Goal: Task Accomplishment & Management: Manage account settings

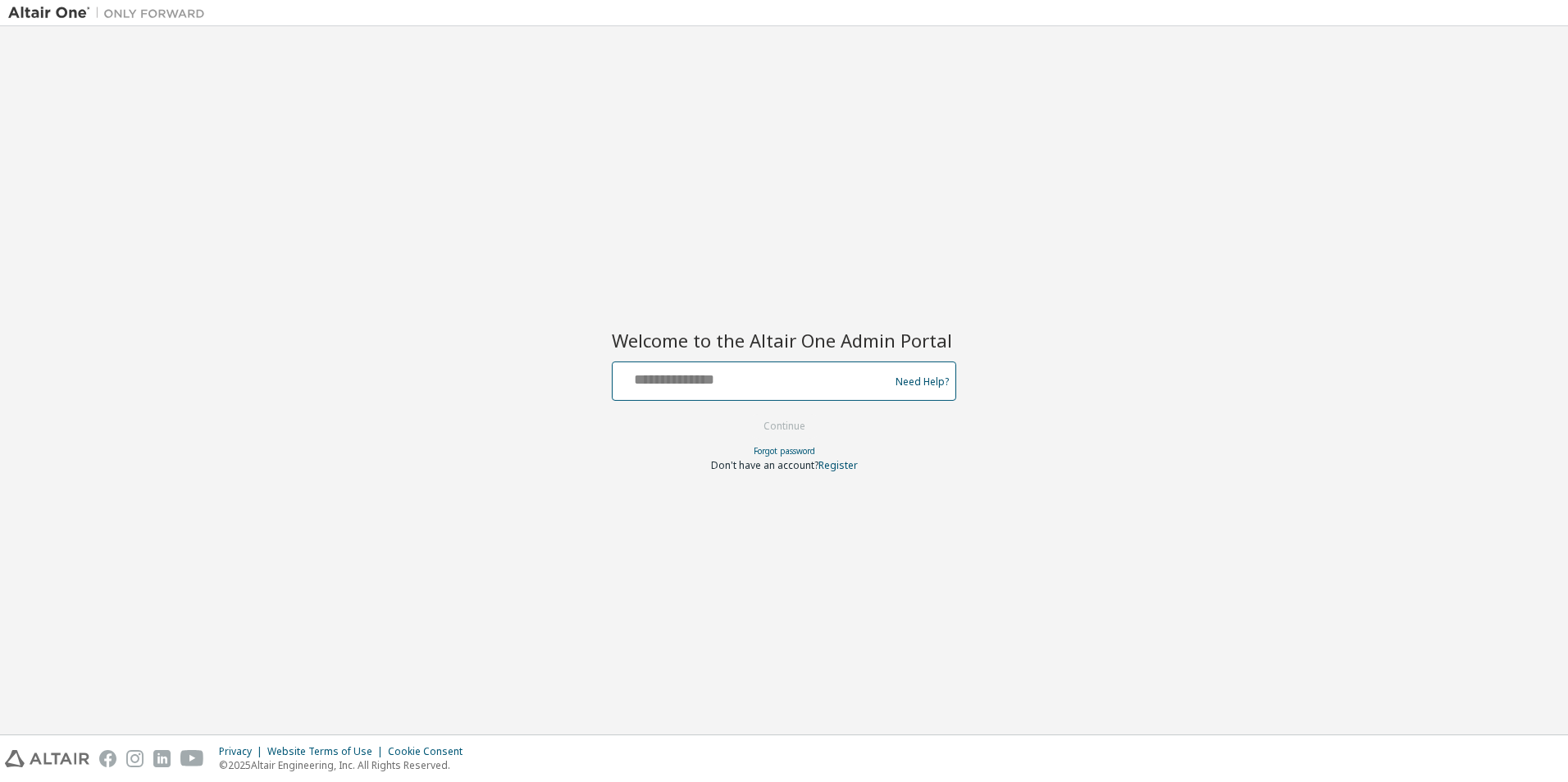
click at [724, 380] on input "text" at bounding box center [753, 378] width 268 height 24
paste input "**********"
type input "**********"
click at [1112, 587] on div "**********" at bounding box center [784, 380] width 1552 height 692
drag, startPoint x: 776, startPoint y: 428, endPoint x: 775, endPoint y: 409, distance: 19.0
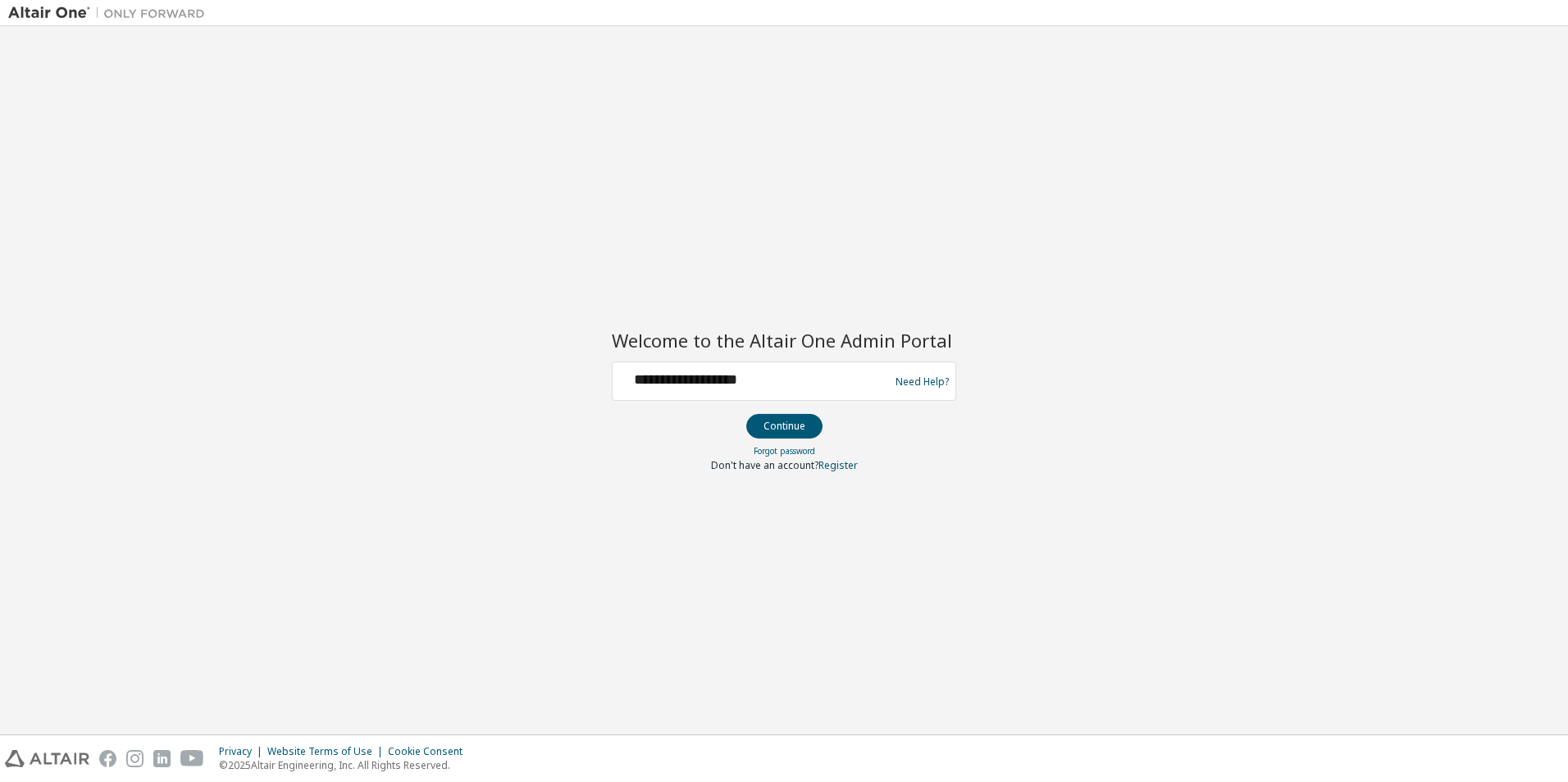
click at [777, 428] on button "Continue" at bounding box center [784, 426] width 77 height 25
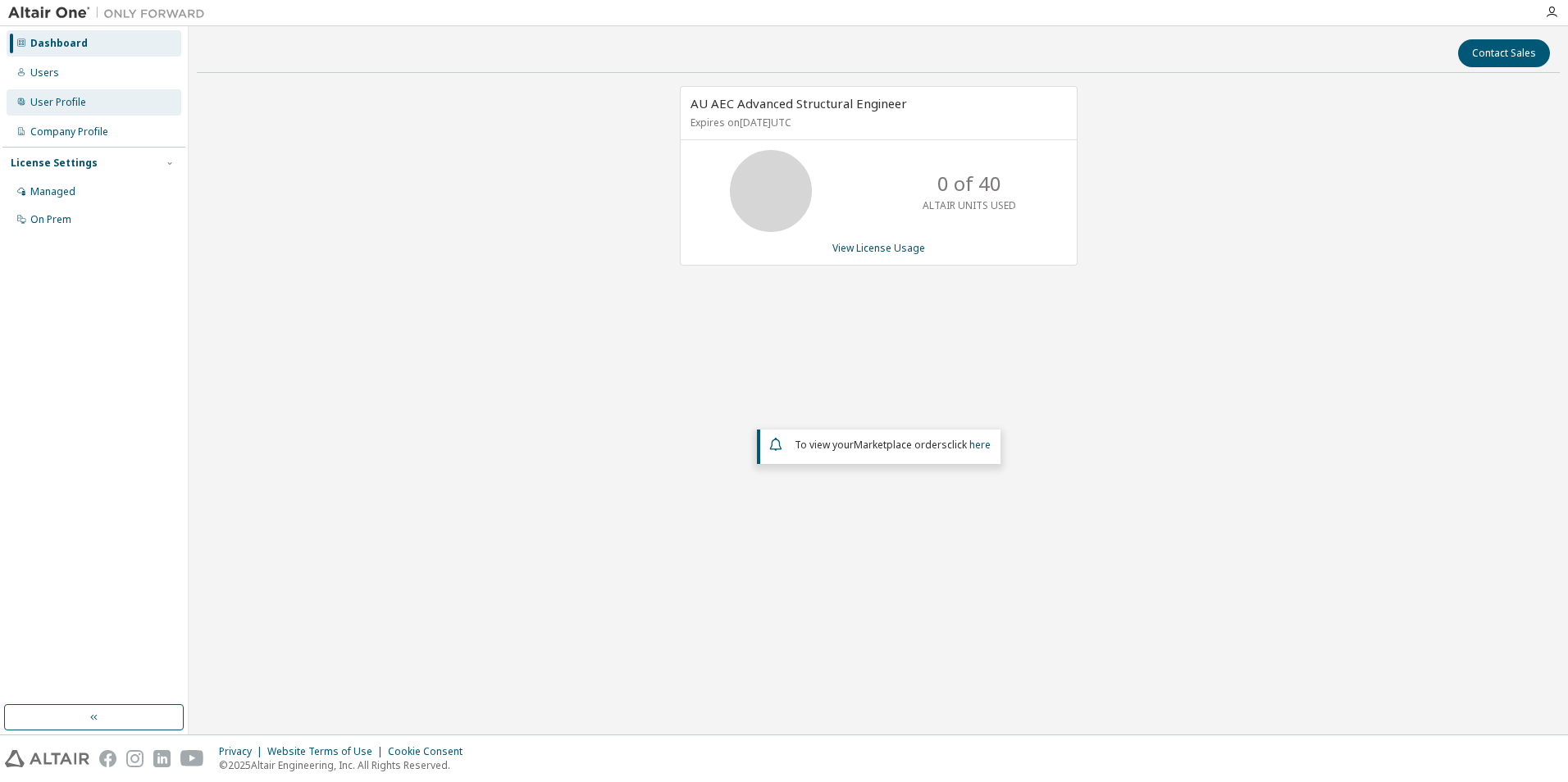
click at [80, 99] on div "User Profile" at bounding box center [58, 102] width 56 height 13
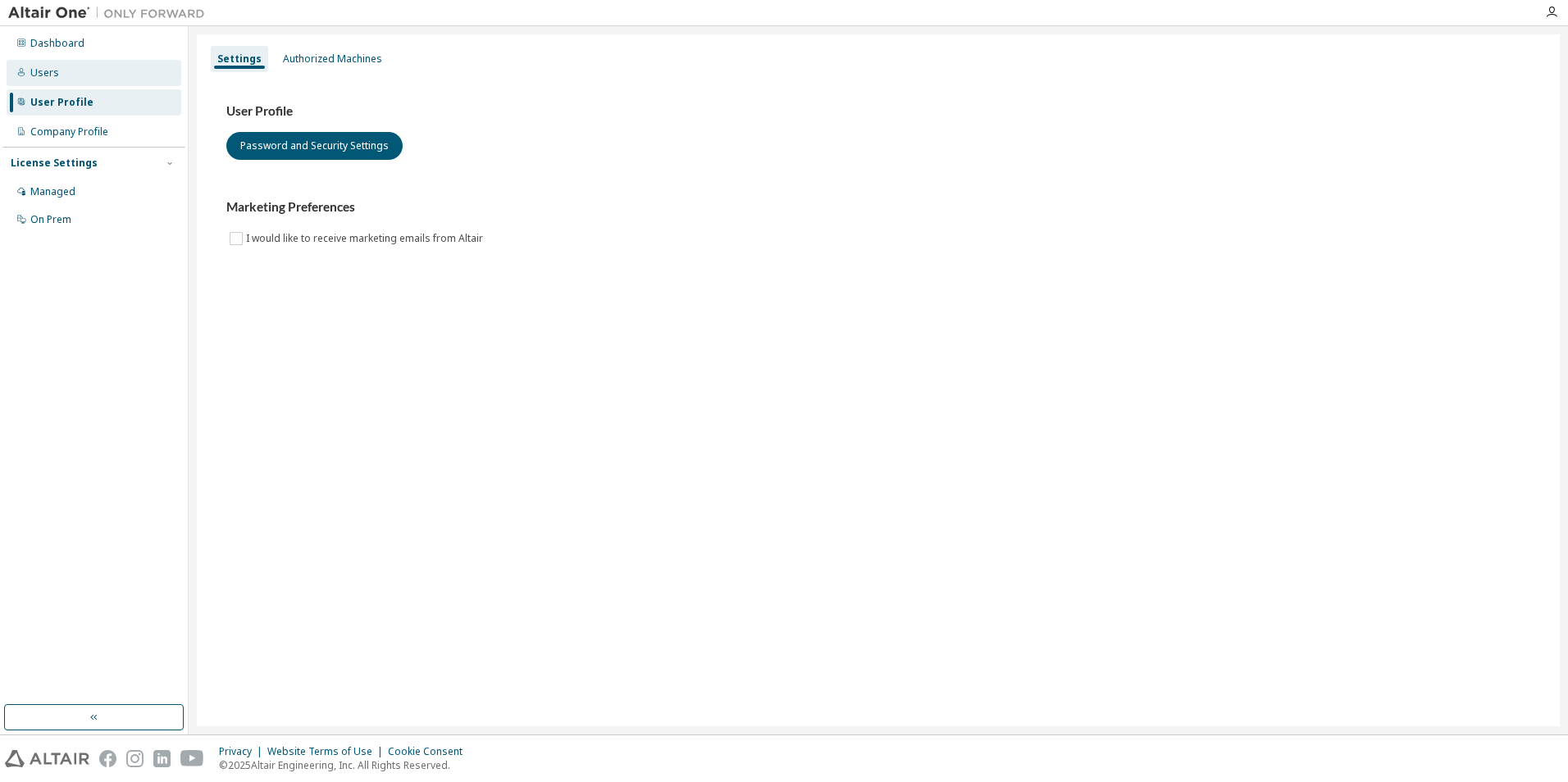
click at [87, 81] on div "Users" at bounding box center [94, 73] width 175 height 27
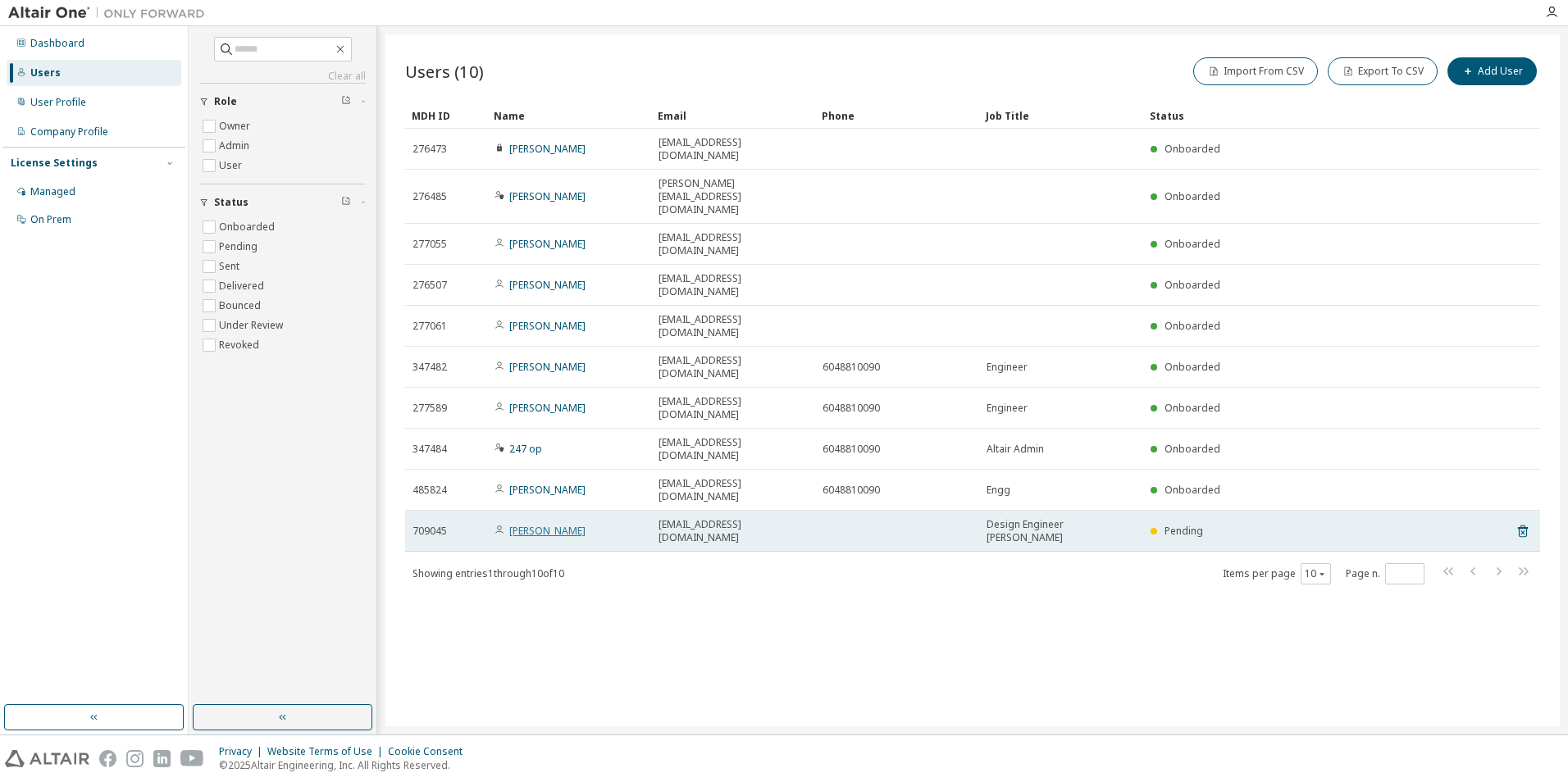
click at [554, 524] on link "[PERSON_NAME]" at bounding box center [548, 531] width 77 height 14
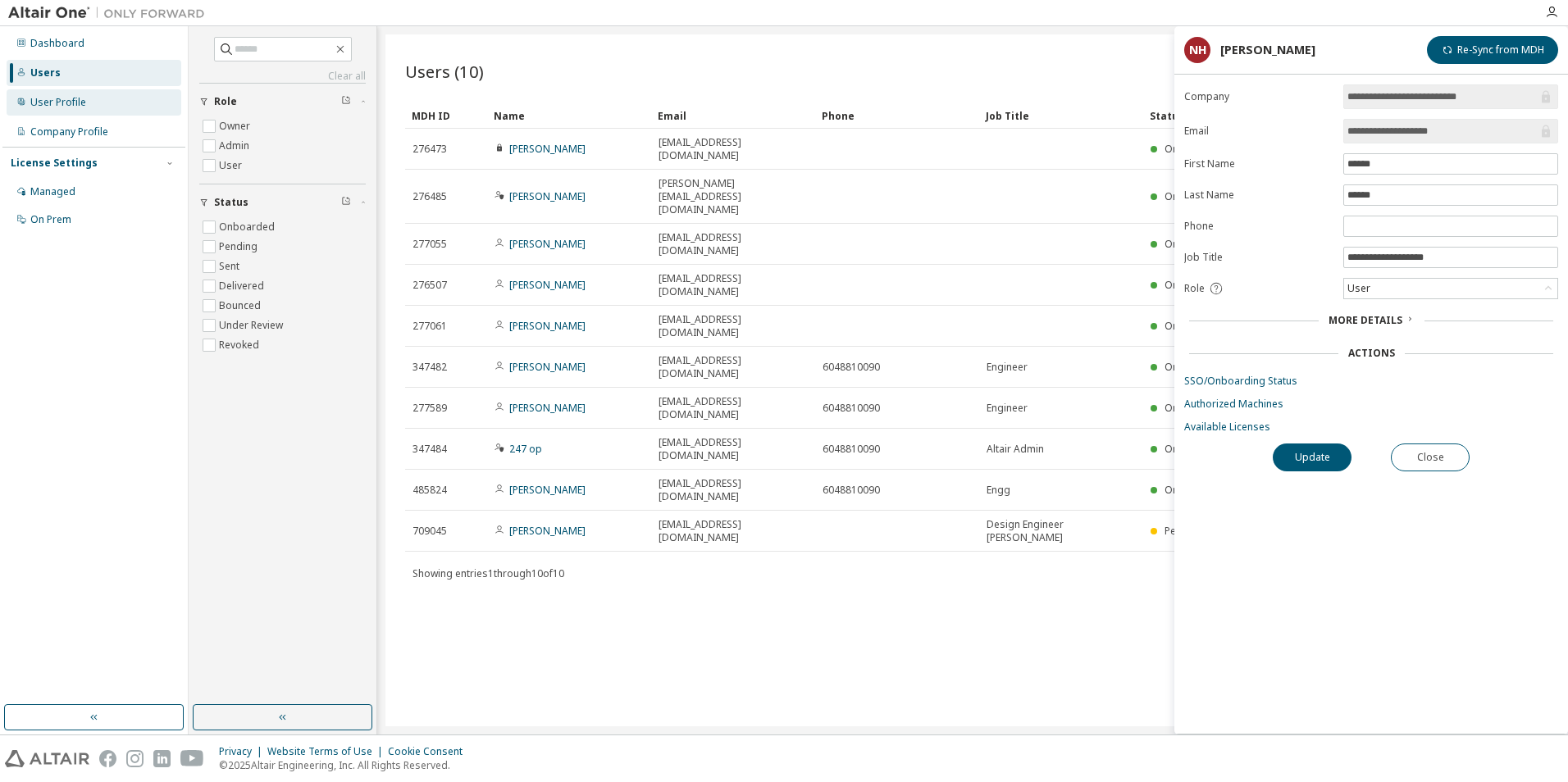
click at [83, 100] on div "User Profile" at bounding box center [58, 102] width 56 height 13
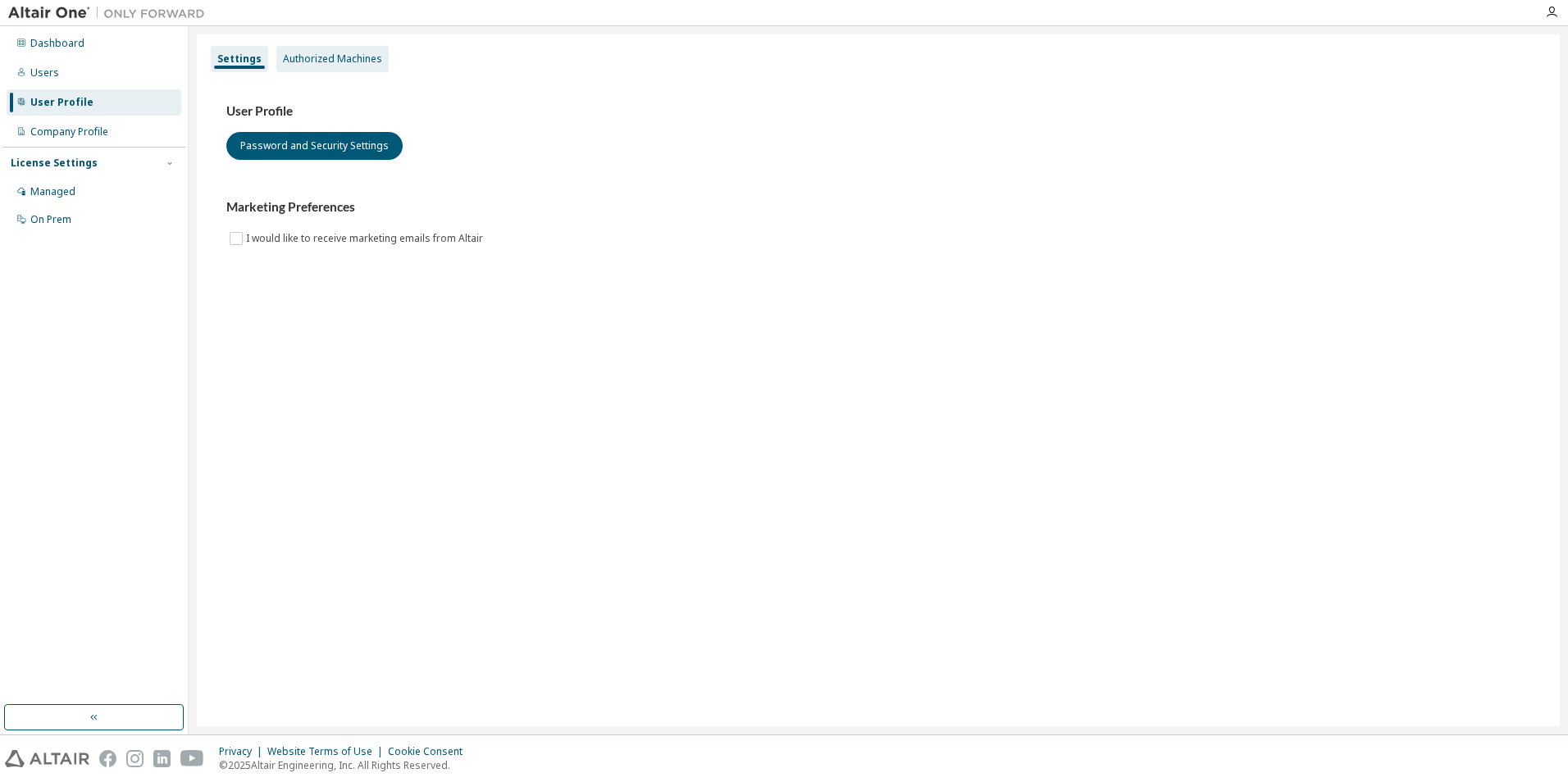
click at [305, 60] on div "Authorized Machines" at bounding box center [332, 58] width 99 height 13
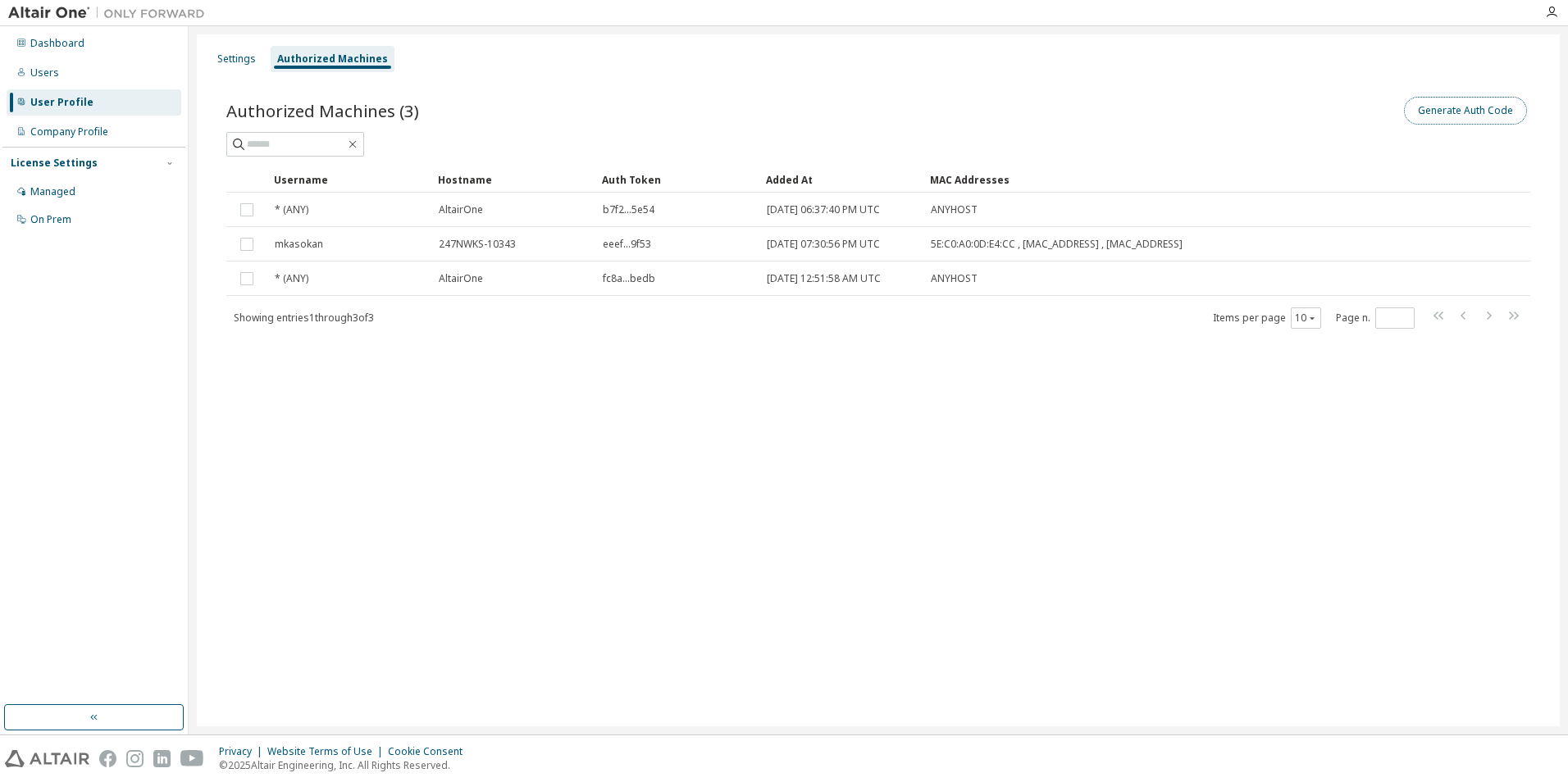
click at [1483, 109] on button "Generate Auth Code" at bounding box center [1466, 111] width 123 height 27
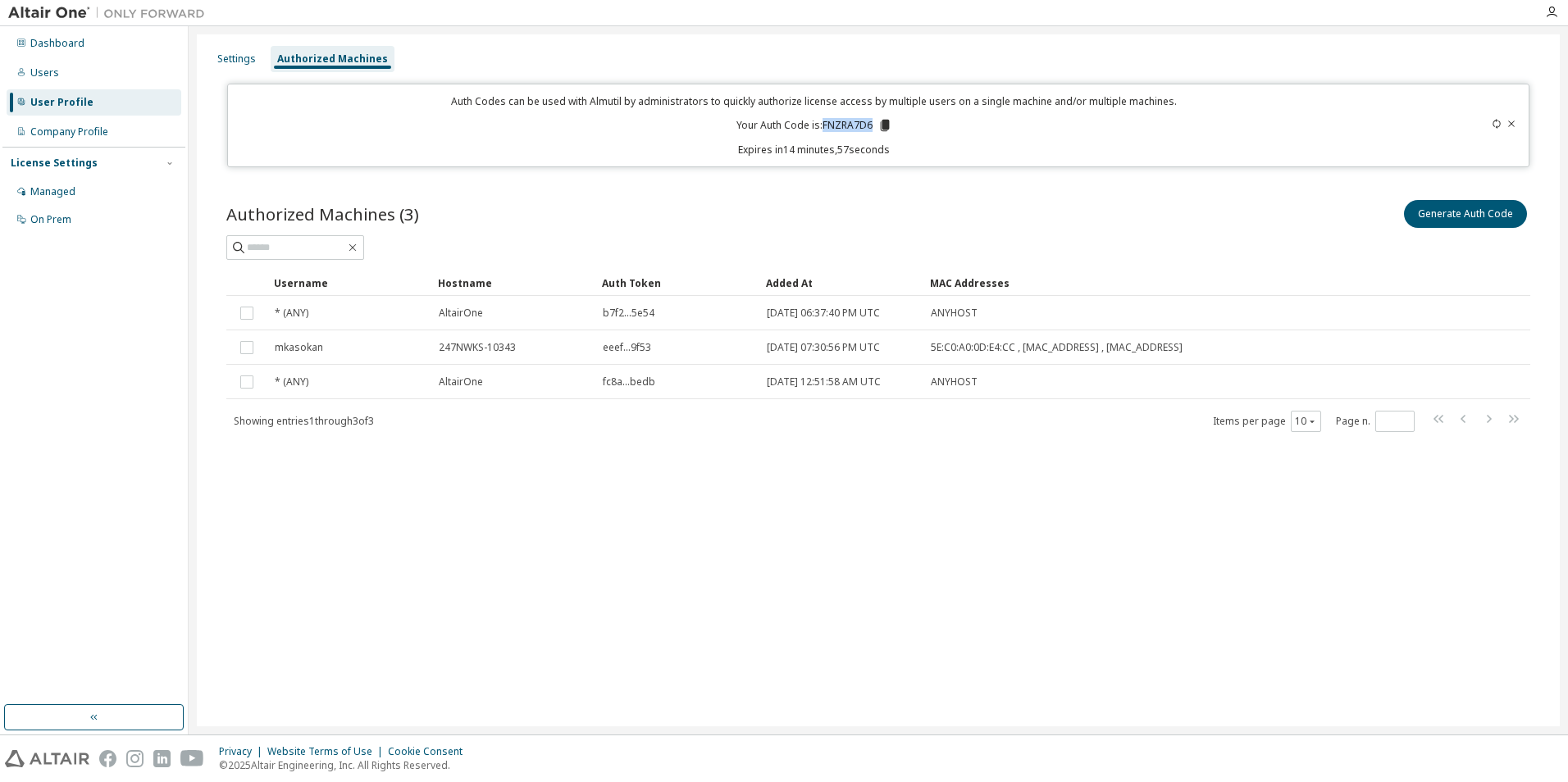
drag, startPoint x: 825, startPoint y: 125, endPoint x: 873, endPoint y: 128, distance: 48.1
click at [873, 128] on p "Your Auth Code is: FNZRA7D6" at bounding box center [814, 125] width 156 height 15
drag, startPoint x: 873, startPoint y: 128, endPoint x: 949, endPoint y: 182, distance: 93.2
click at [949, 183] on div "Authorized Machines (3) Generate Auth Code Clear Load Save Save As Field Operat…" at bounding box center [878, 326] width 1344 height 298
click at [887, 126] on icon at bounding box center [885, 125] width 9 height 11
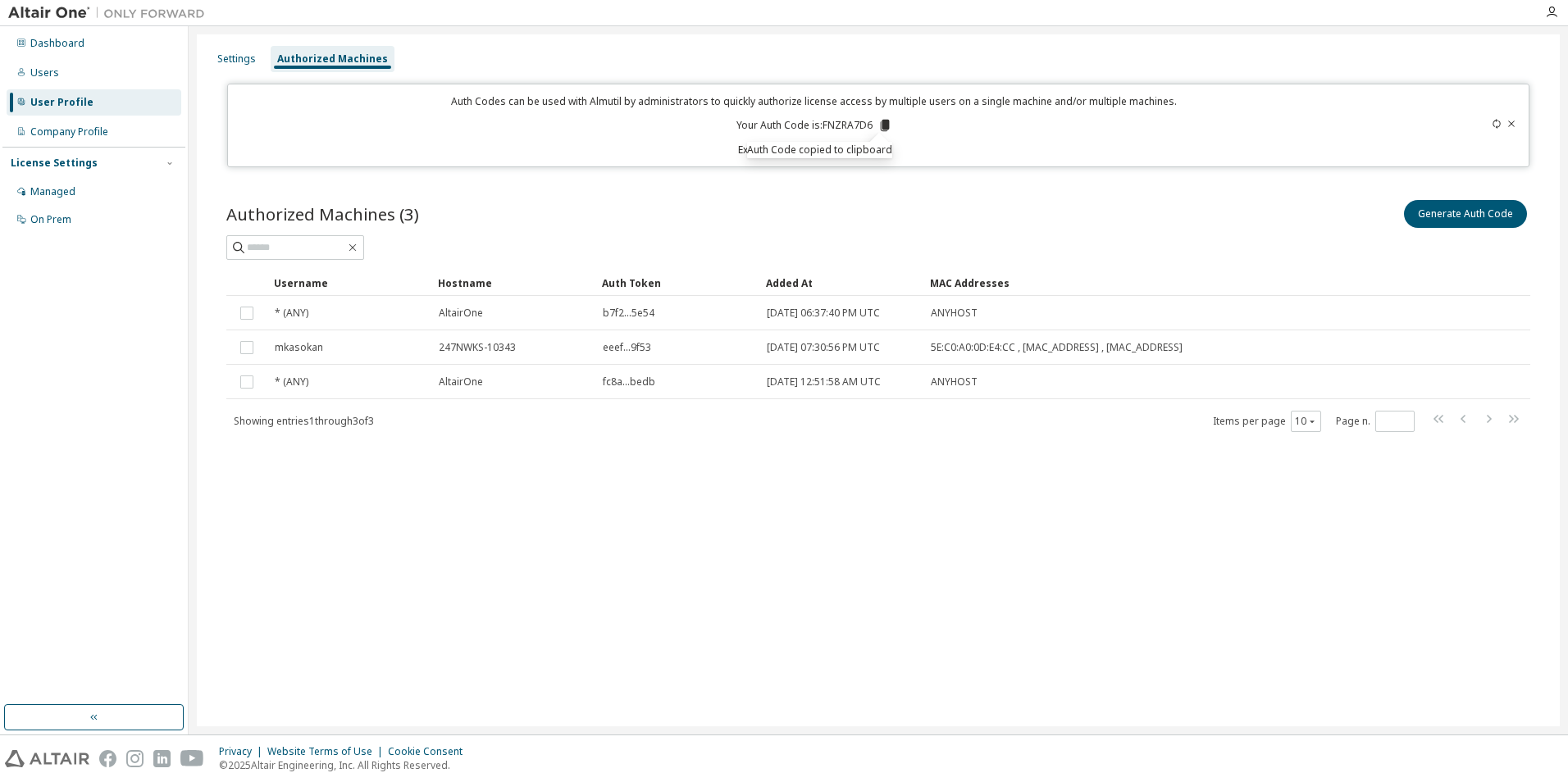
click at [696, 185] on div "Authorized Machines (3) Generate Auth Code Clear Load Save Save As Field Operat…" at bounding box center [878, 326] width 1344 height 298
click at [242, 60] on div "Settings" at bounding box center [236, 58] width 39 height 13
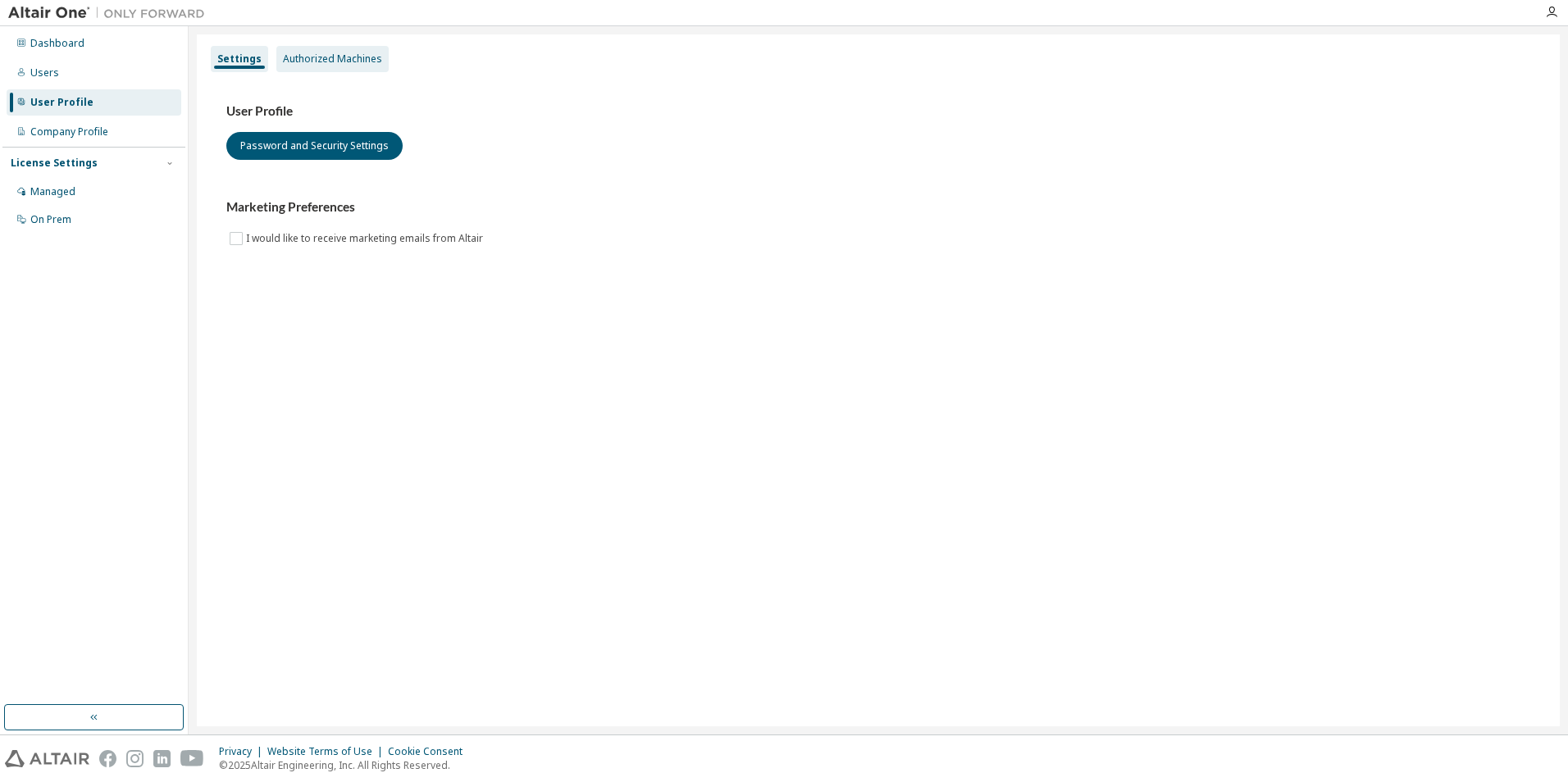
click at [316, 64] on div "Authorized Machines" at bounding box center [332, 58] width 99 height 13
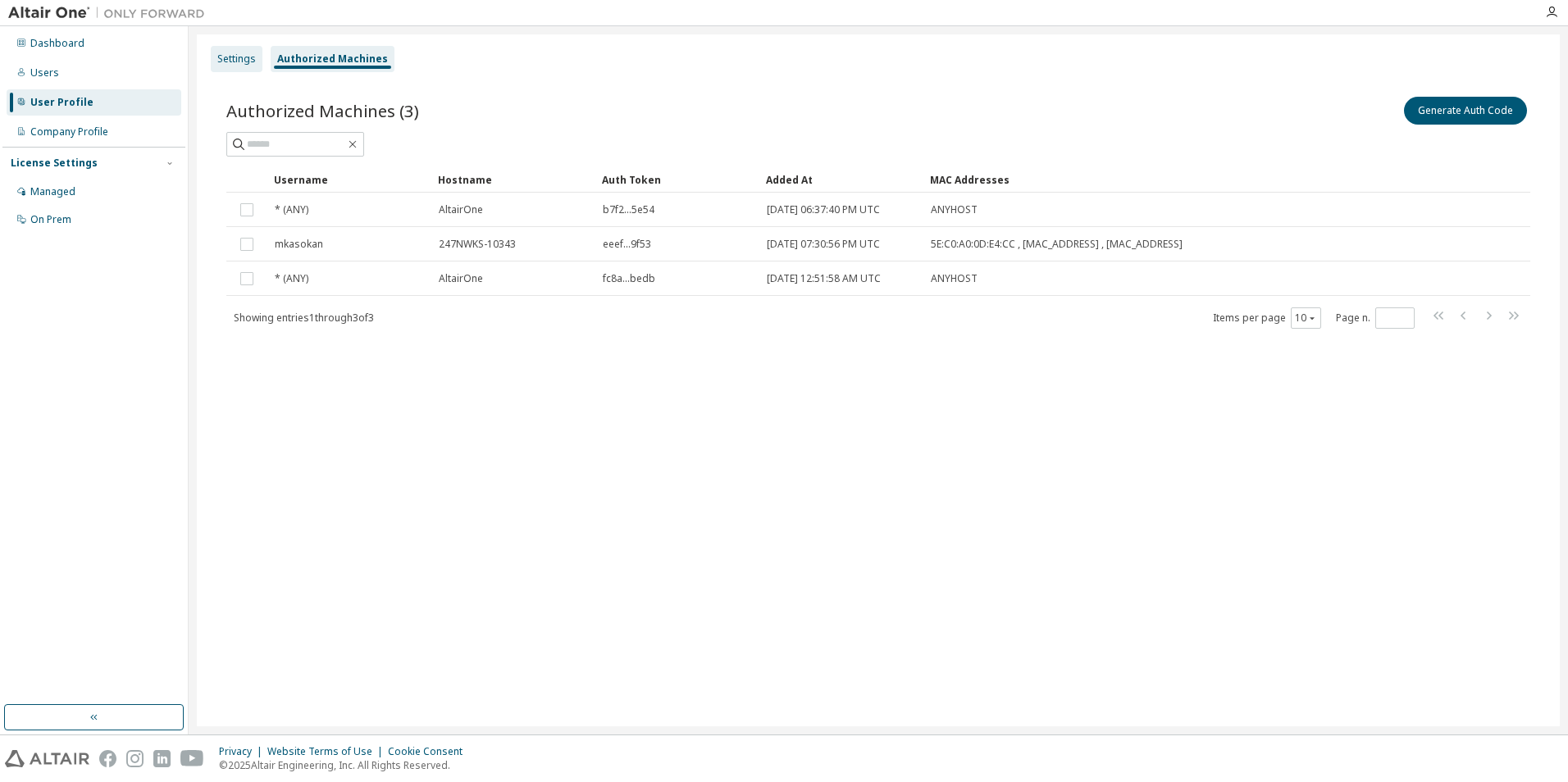
click at [232, 62] on div "Settings" at bounding box center [236, 58] width 39 height 13
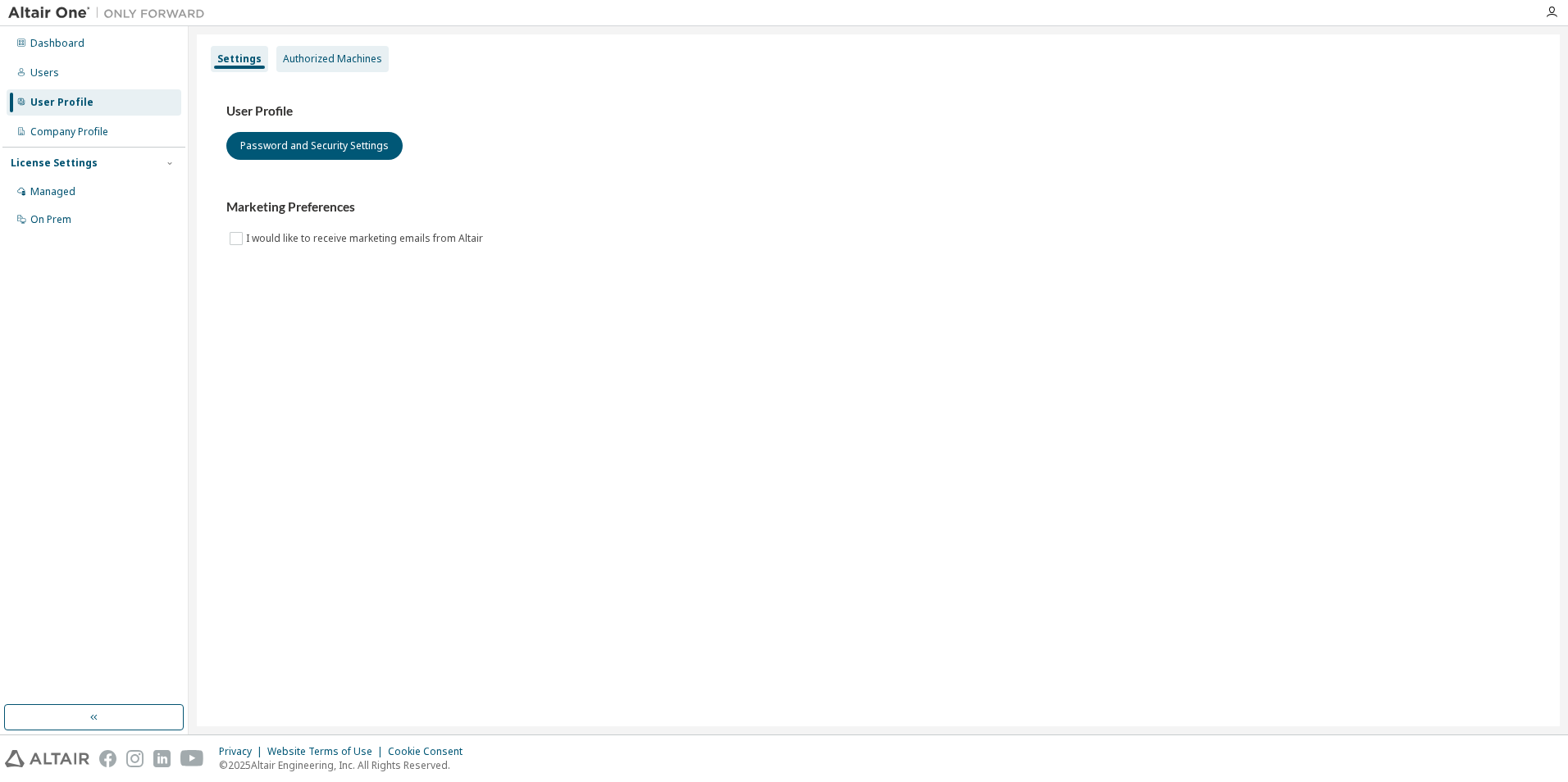
click at [318, 63] on div "Authorized Machines" at bounding box center [332, 58] width 99 height 13
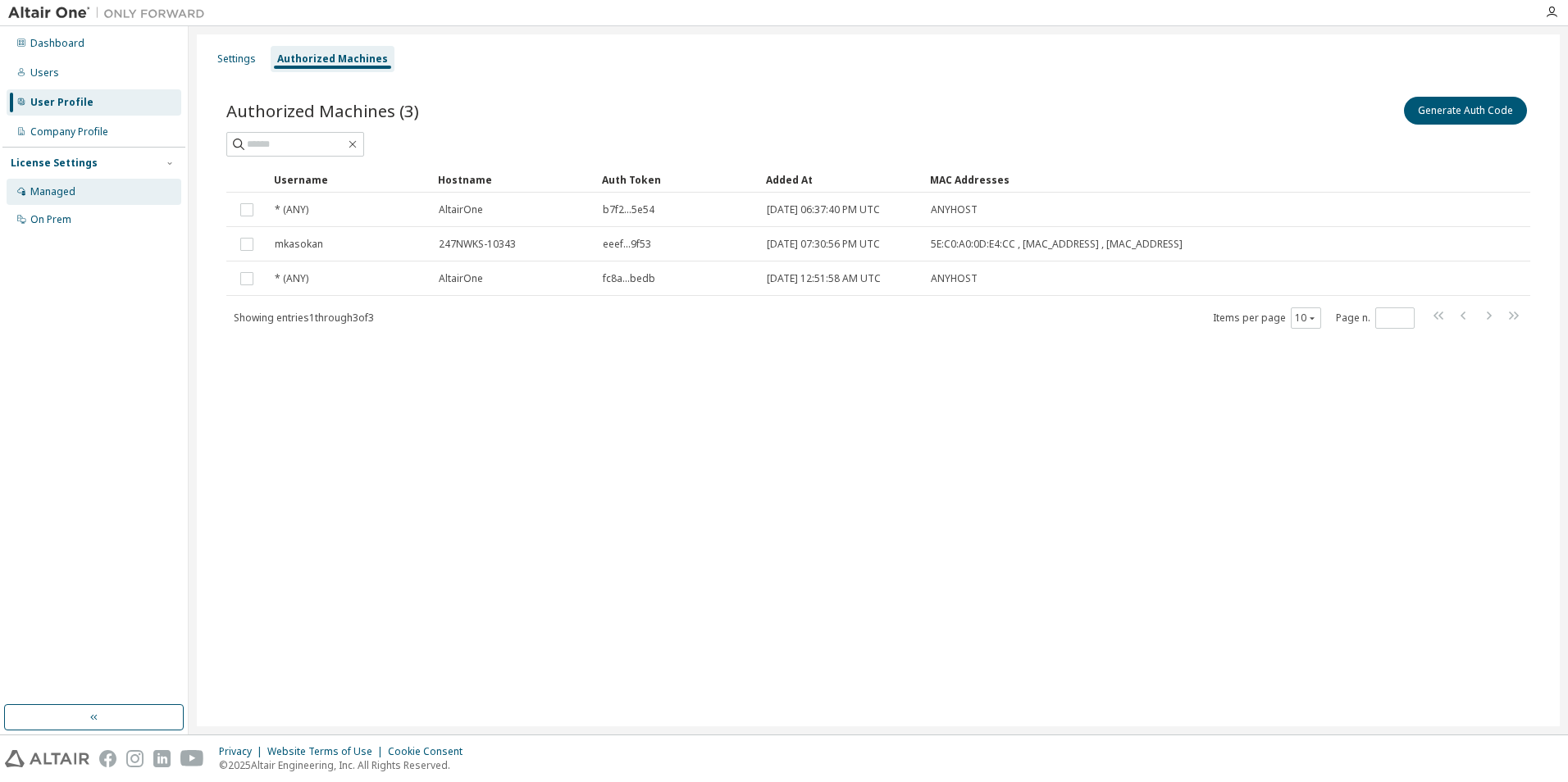
click at [105, 204] on div "Managed" at bounding box center [94, 192] width 175 height 27
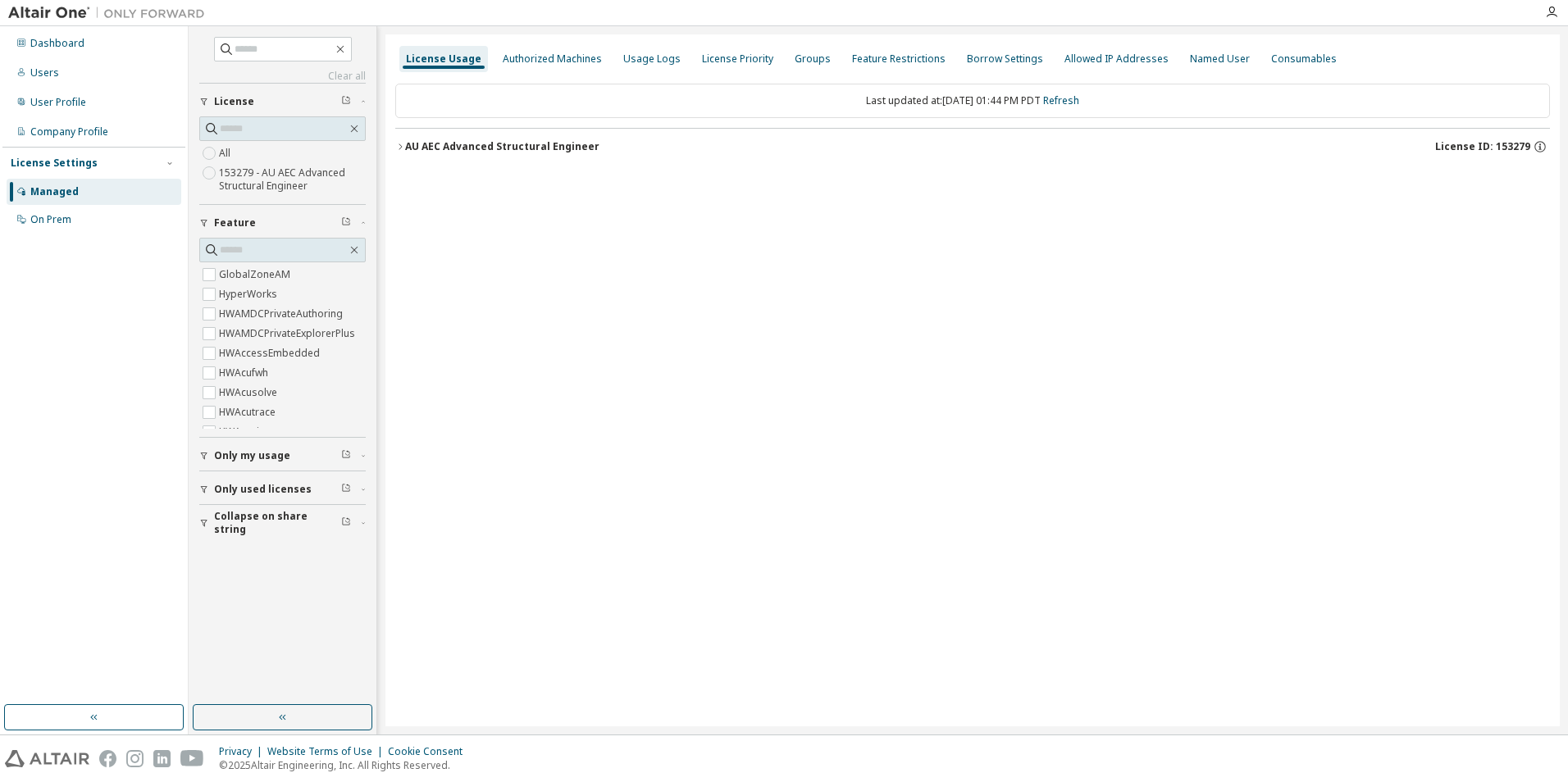
click at [469, 147] on div "AU AEC Advanced Structural Engineer" at bounding box center [502, 146] width 194 height 13
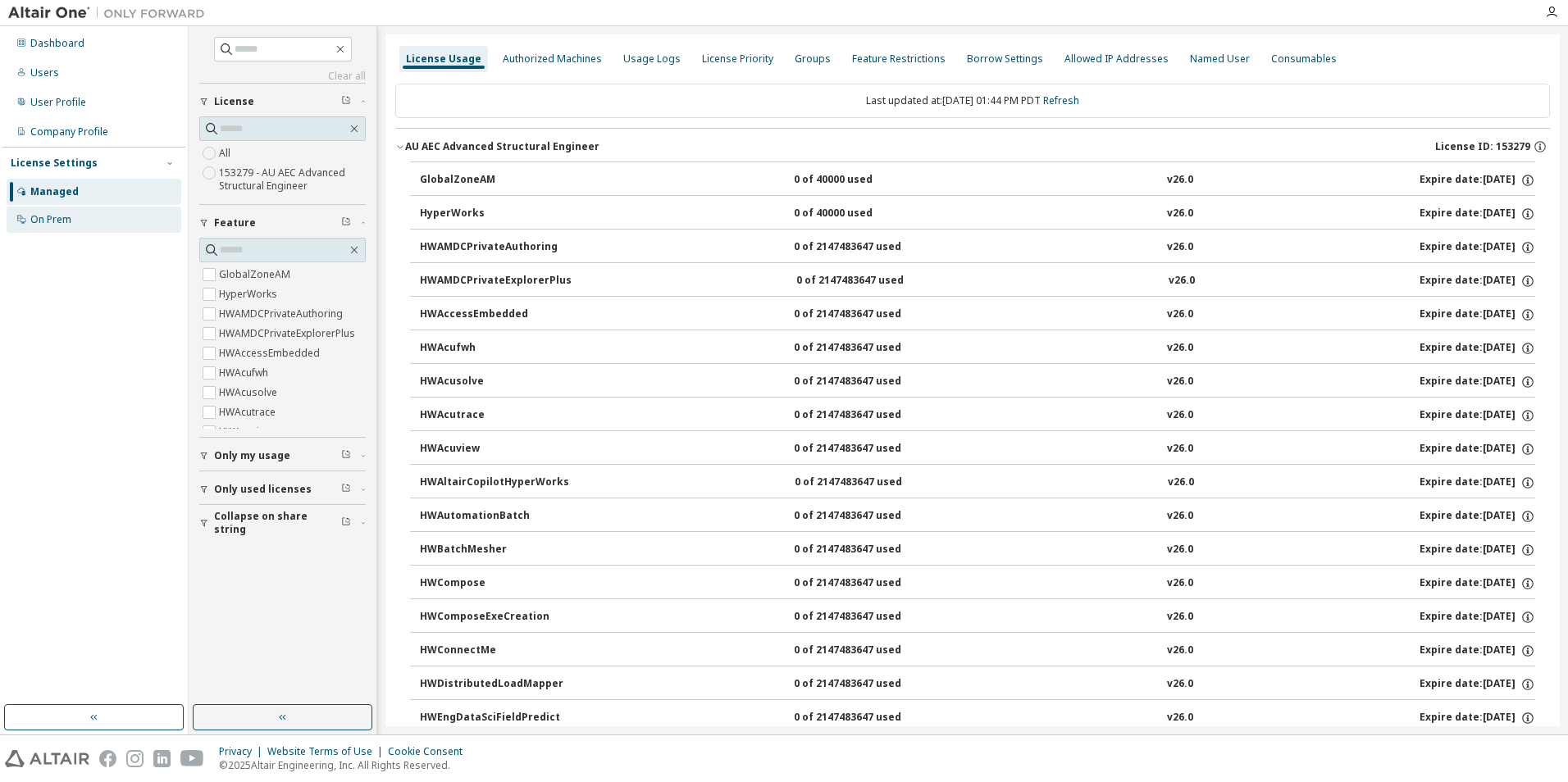
click at [95, 211] on div "On Prem" at bounding box center [94, 219] width 175 height 27
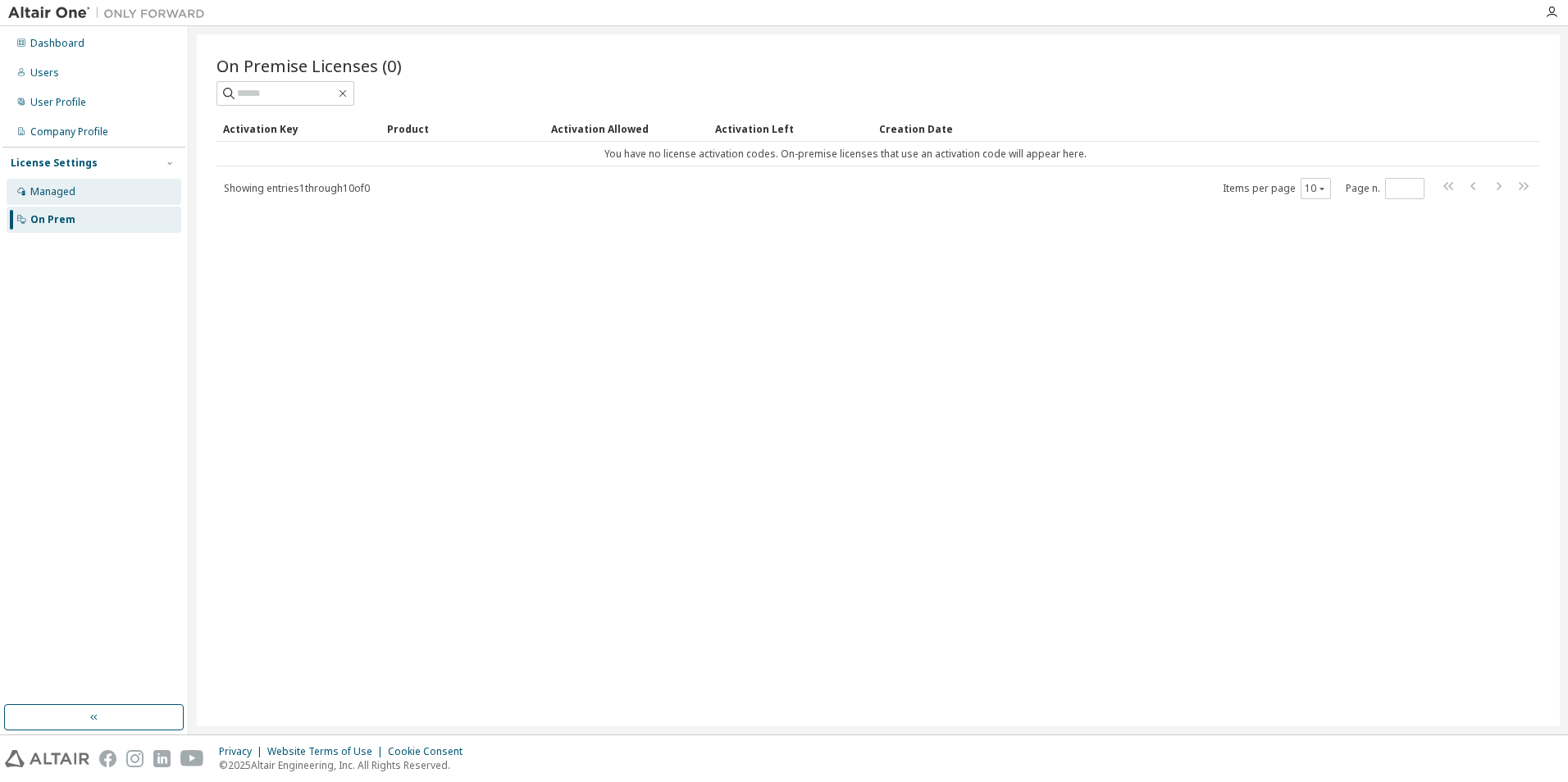
click at [127, 188] on div "Managed" at bounding box center [94, 192] width 175 height 27
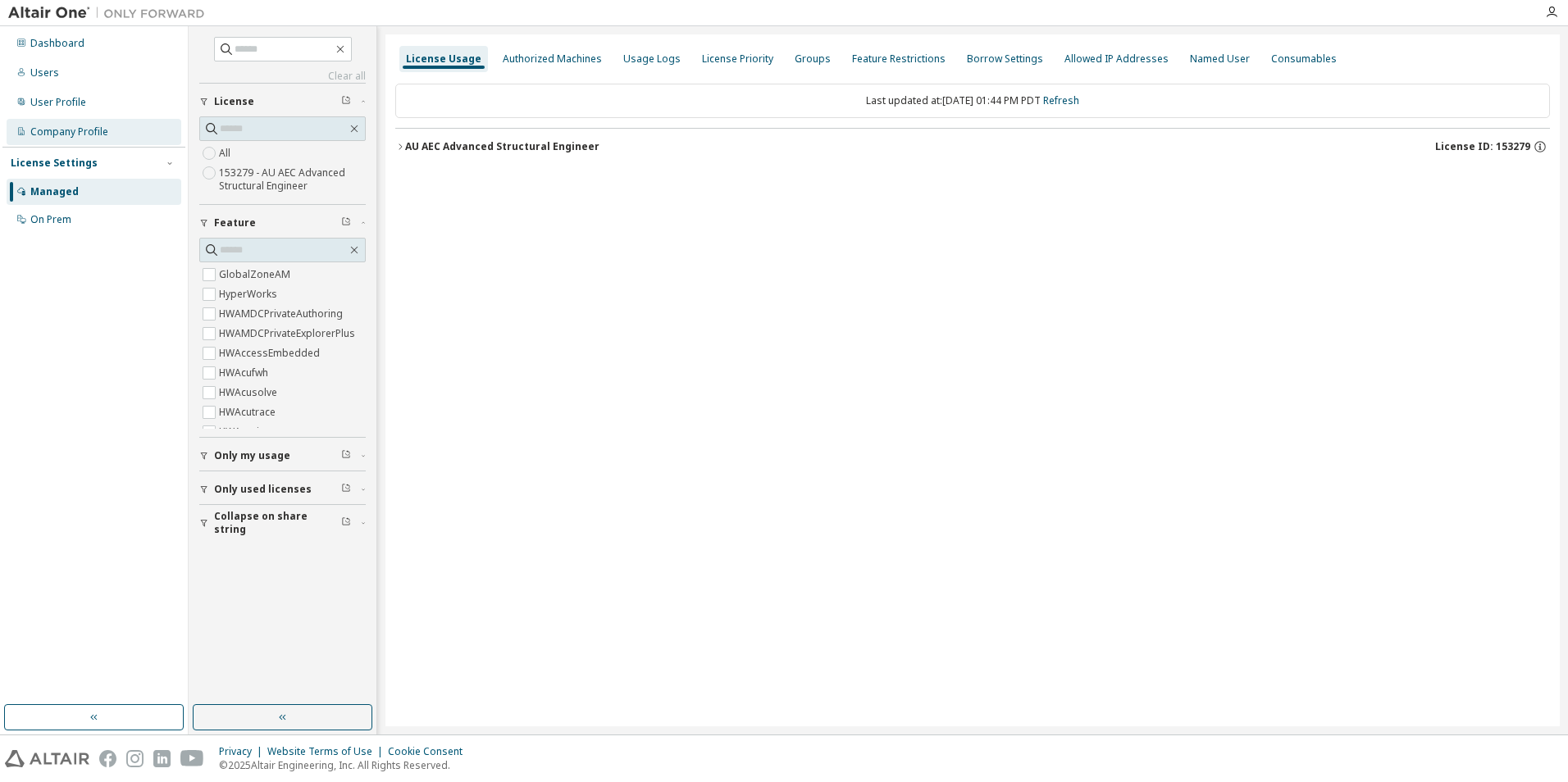
click at [113, 131] on div "Company Profile" at bounding box center [94, 131] width 175 height 27
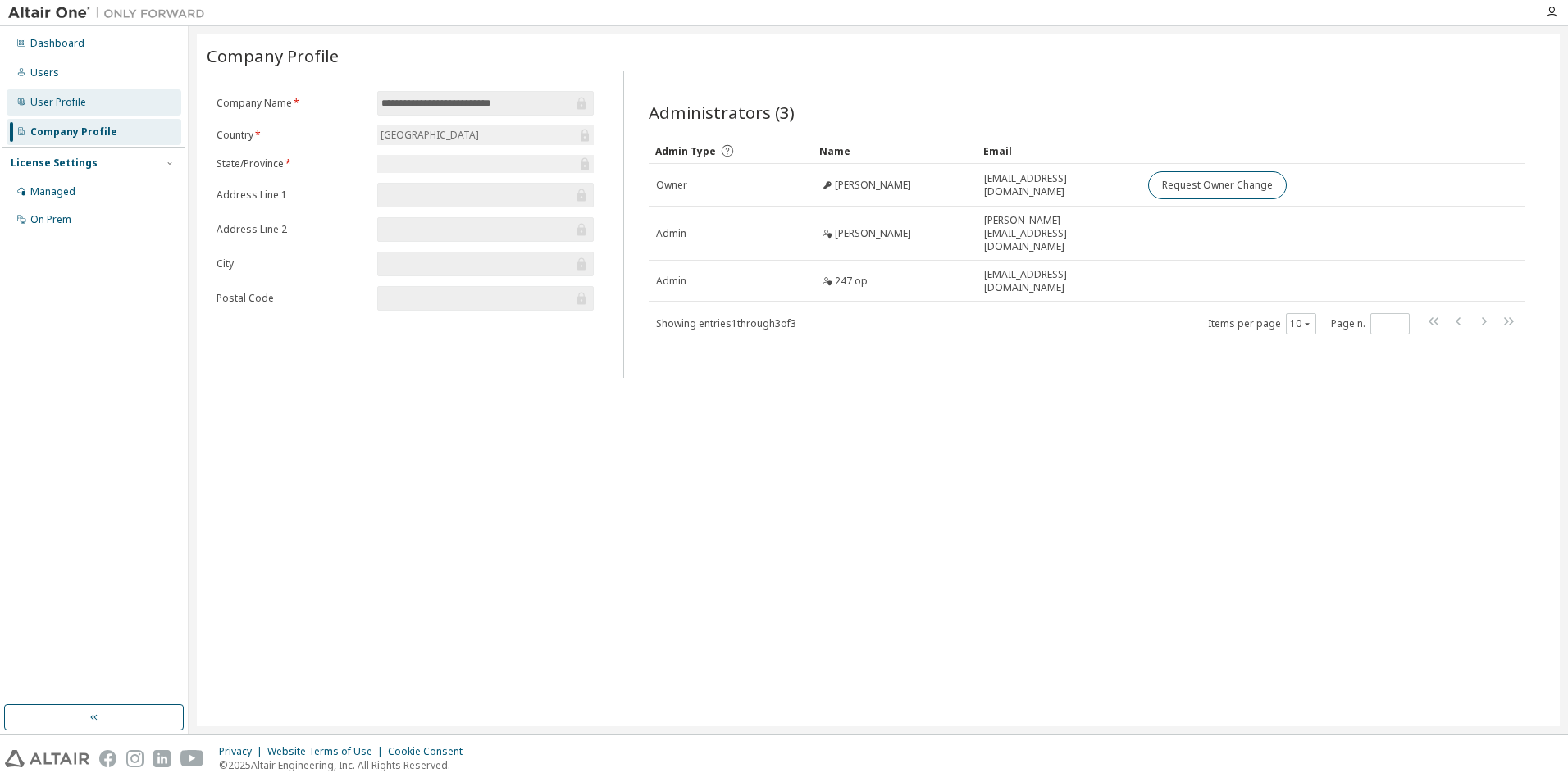
click at [113, 111] on div "User Profile" at bounding box center [94, 102] width 175 height 27
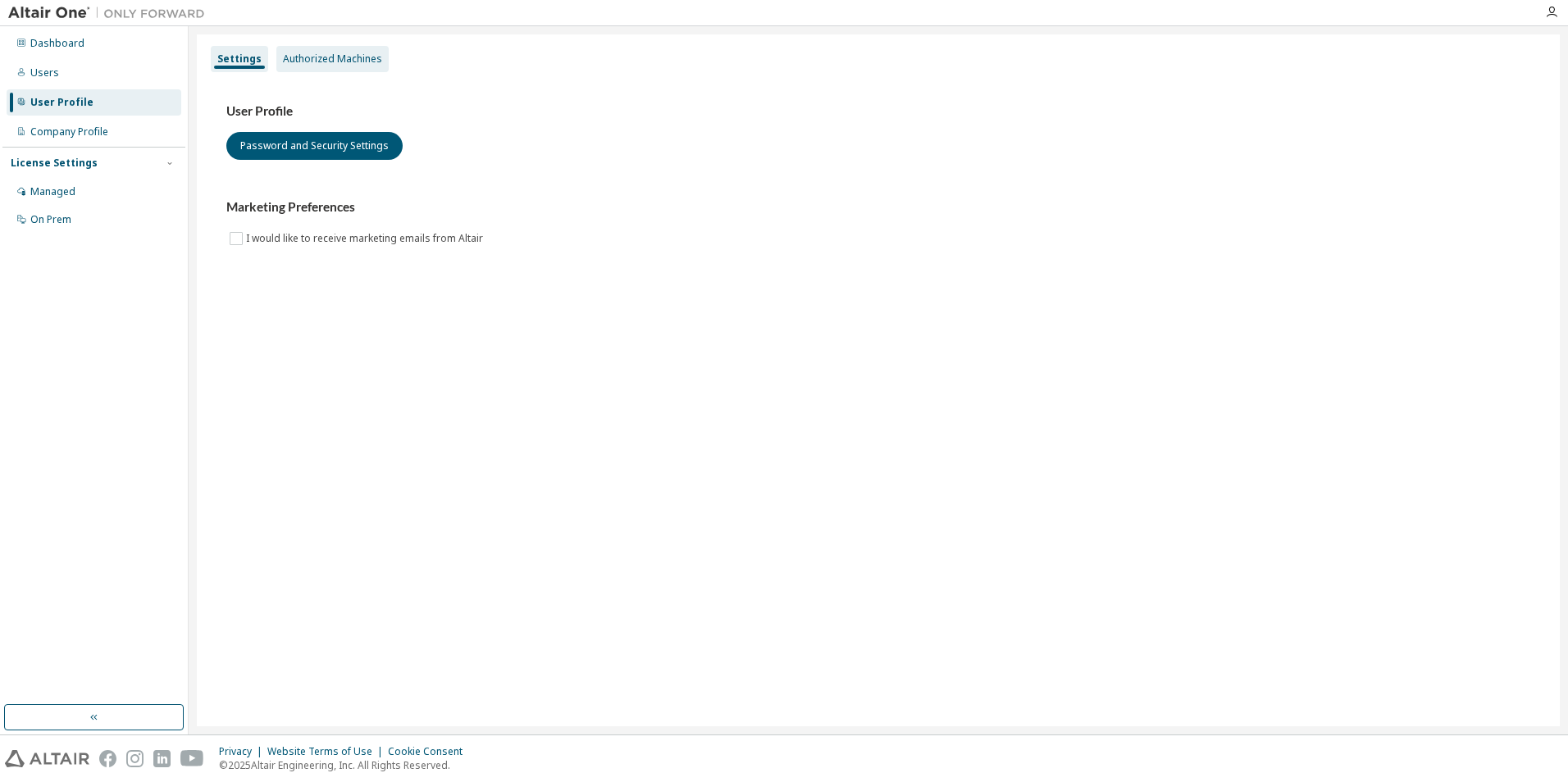
click at [322, 58] on div "Authorized Machines" at bounding box center [332, 58] width 99 height 13
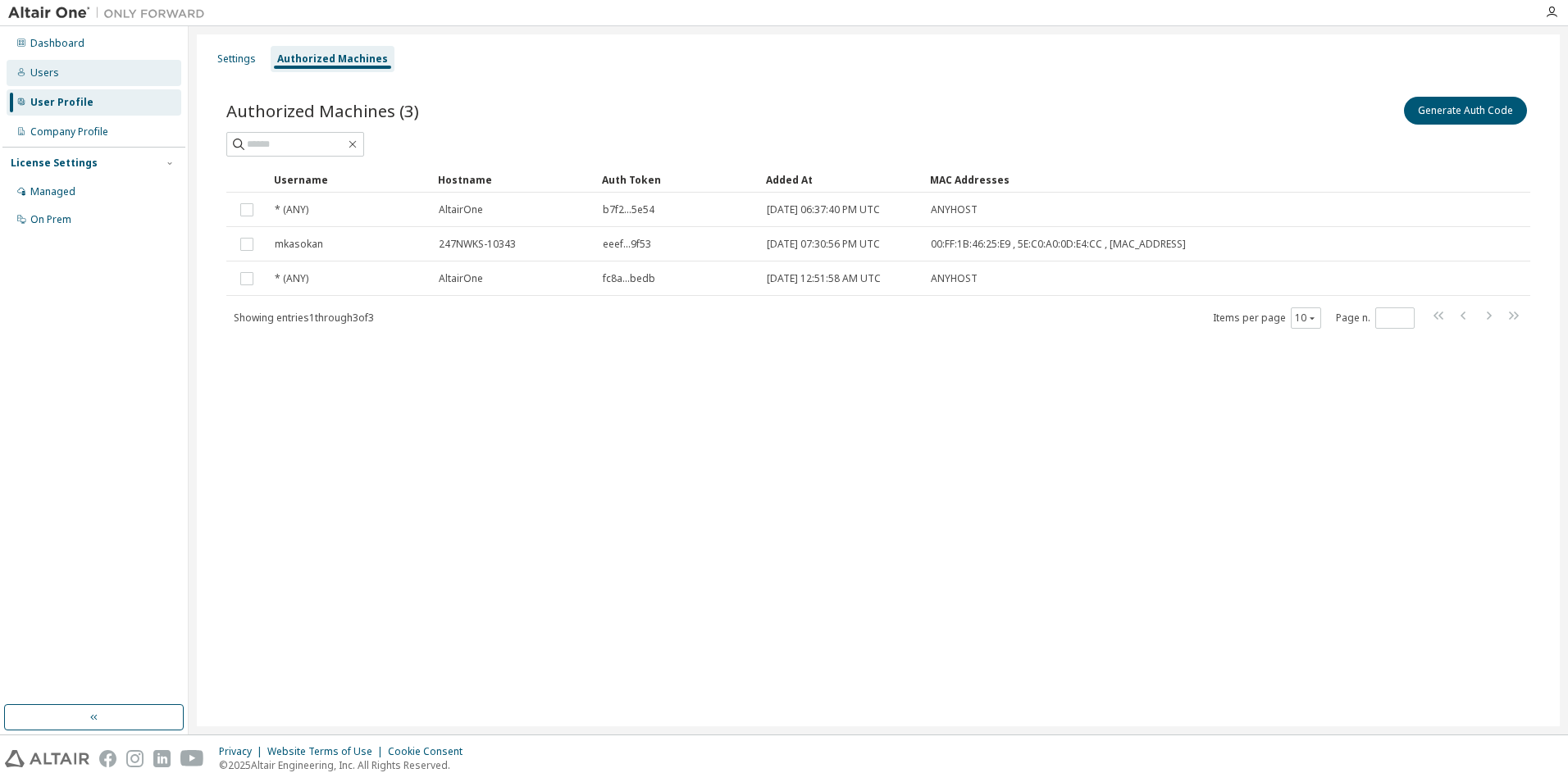
click at [119, 70] on div "Users" at bounding box center [94, 73] width 175 height 27
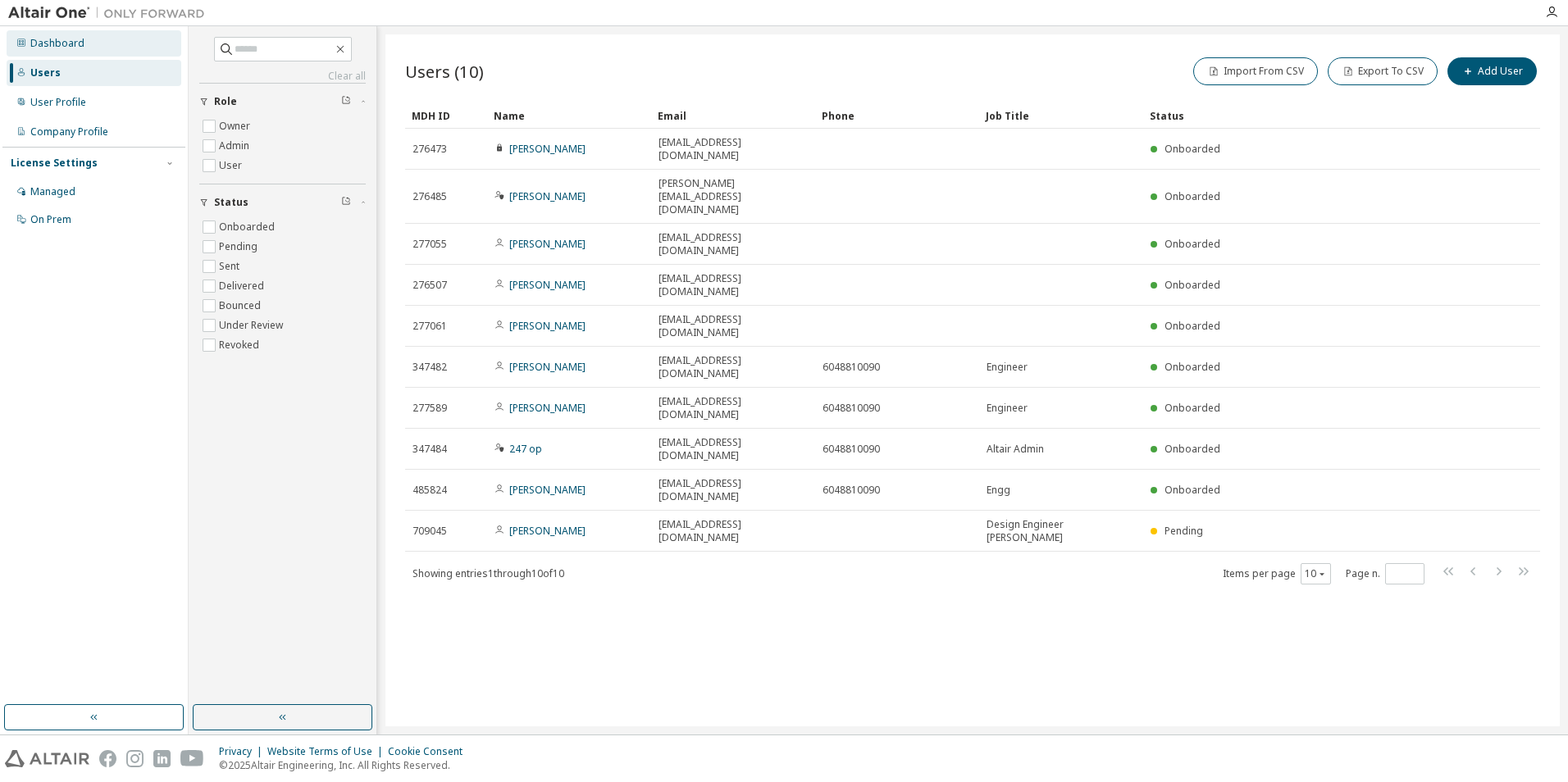
click at [127, 52] on div "Dashboard" at bounding box center [94, 43] width 175 height 27
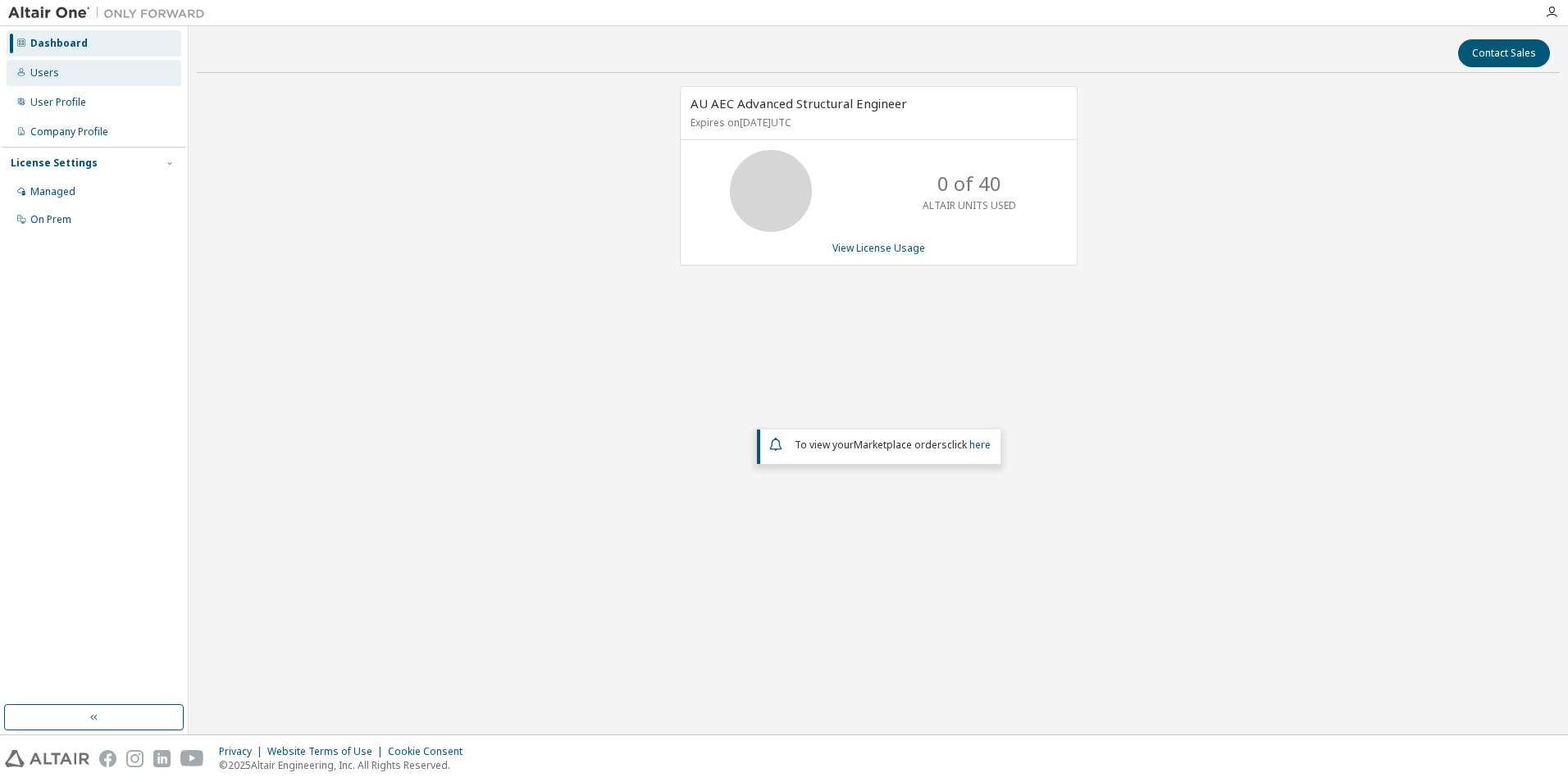
click at [81, 67] on div "Users" at bounding box center [94, 73] width 175 height 27
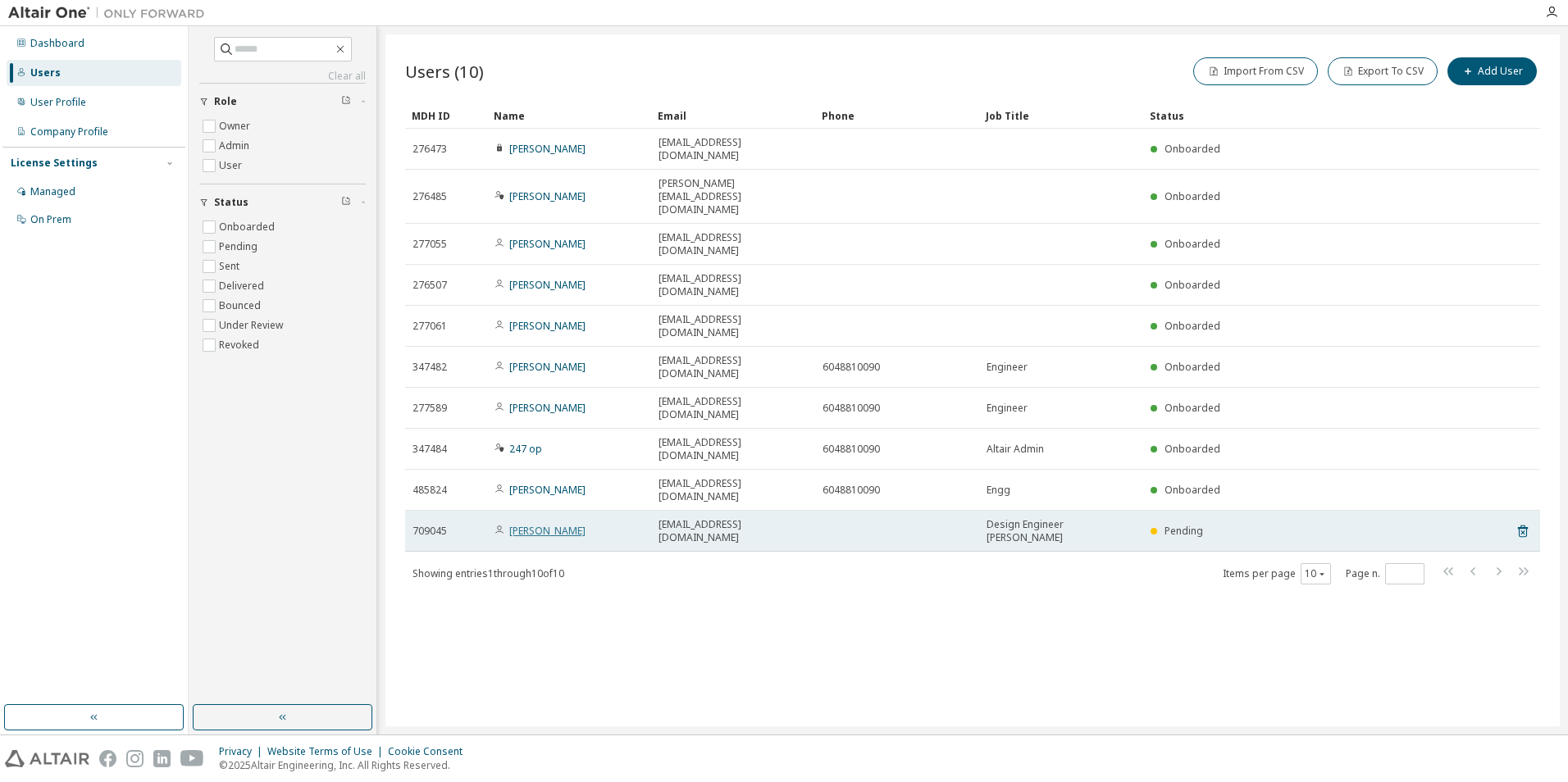
click at [553, 524] on link "[PERSON_NAME]" at bounding box center [548, 531] width 77 height 14
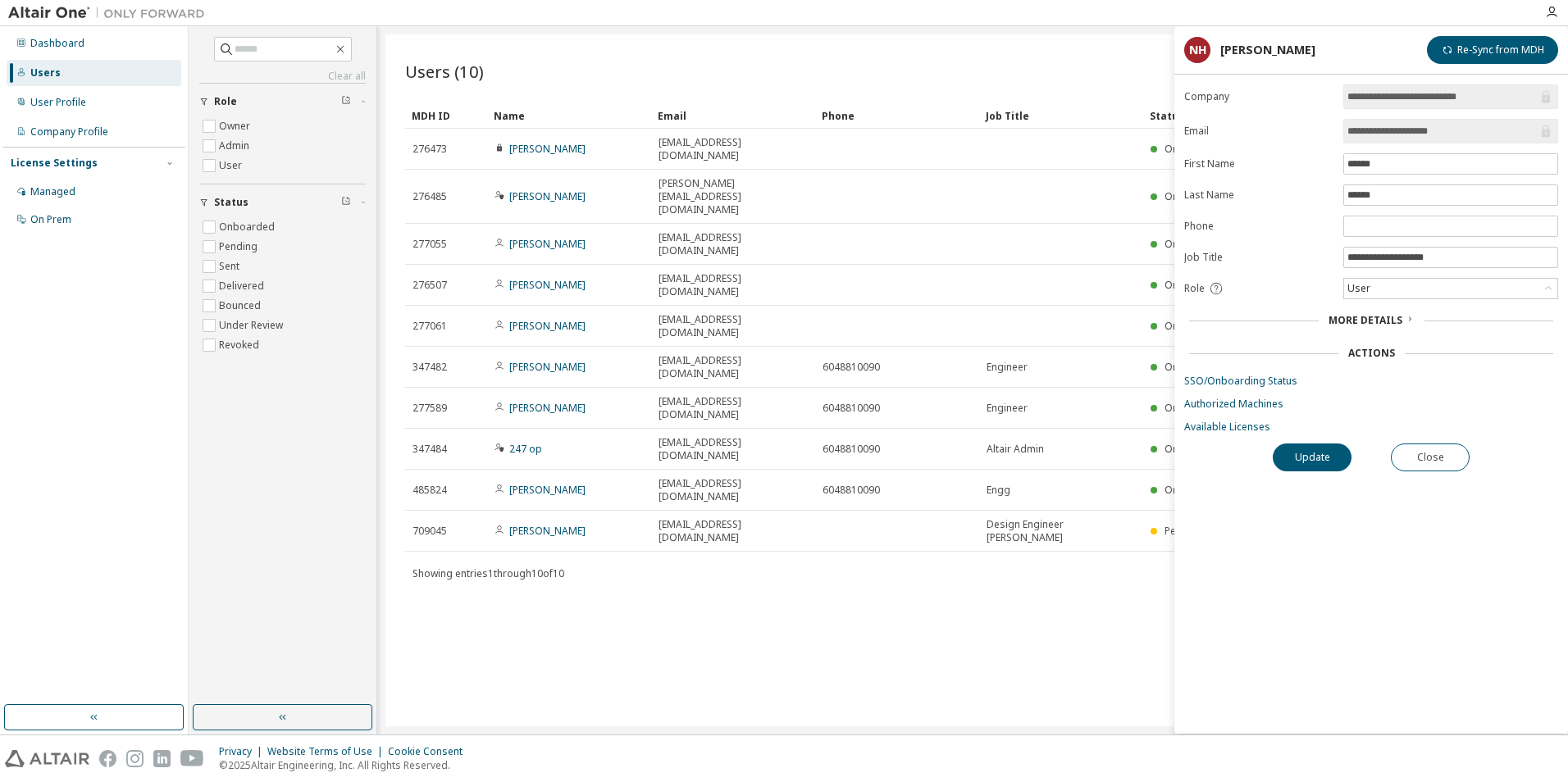
drag, startPoint x: 1473, startPoint y: 132, endPoint x: 1340, endPoint y: 129, distance: 133.0
click at [1340, 129] on form "**********" at bounding box center [1371, 259] width 374 height 349
drag, startPoint x: 1487, startPoint y: 99, endPoint x: 1344, endPoint y: 99, distance: 143.0
click at [1344, 99] on span "**********" at bounding box center [1451, 96] width 215 height 25
click at [1383, 322] on span "More Details" at bounding box center [1366, 321] width 74 height 14
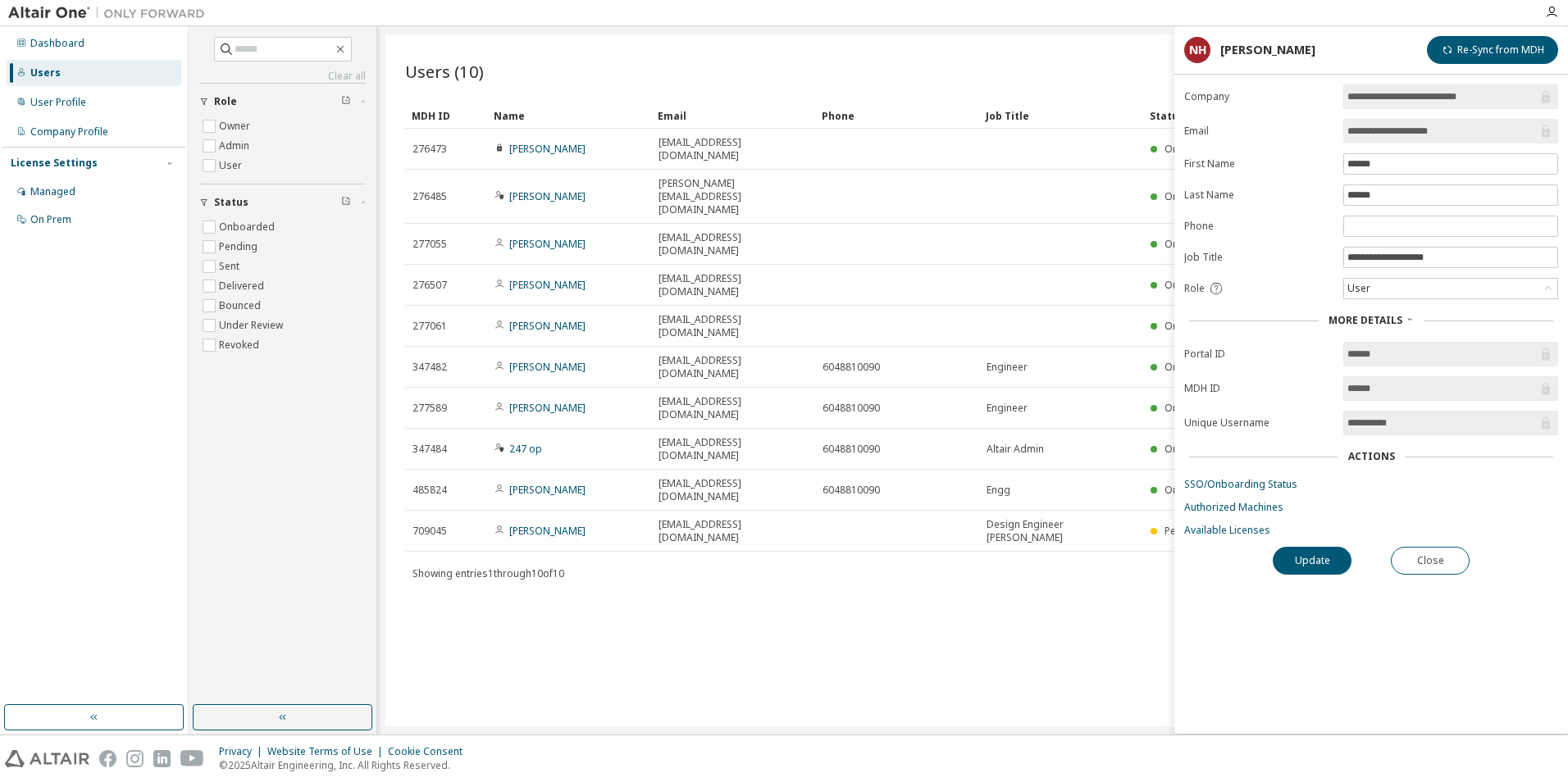
drag, startPoint x: 1418, startPoint y: 421, endPoint x: 1398, endPoint y: 427, distance: 20.9
click at [1398, 427] on input "**********" at bounding box center [1442, 423] width 190 height 16
drag, startPoint x: 1398, startPoint y: 427, endPoint x: 1499, endPoint y: 455, distance: 104.8
click at [1499, 455] on div "Actions" at bounding box center [1372, 456] width 364 height 13
click at [1274, 486] on link "SSO/Onboarding Status" at bounding box center [1371, 484] width 374 height 13
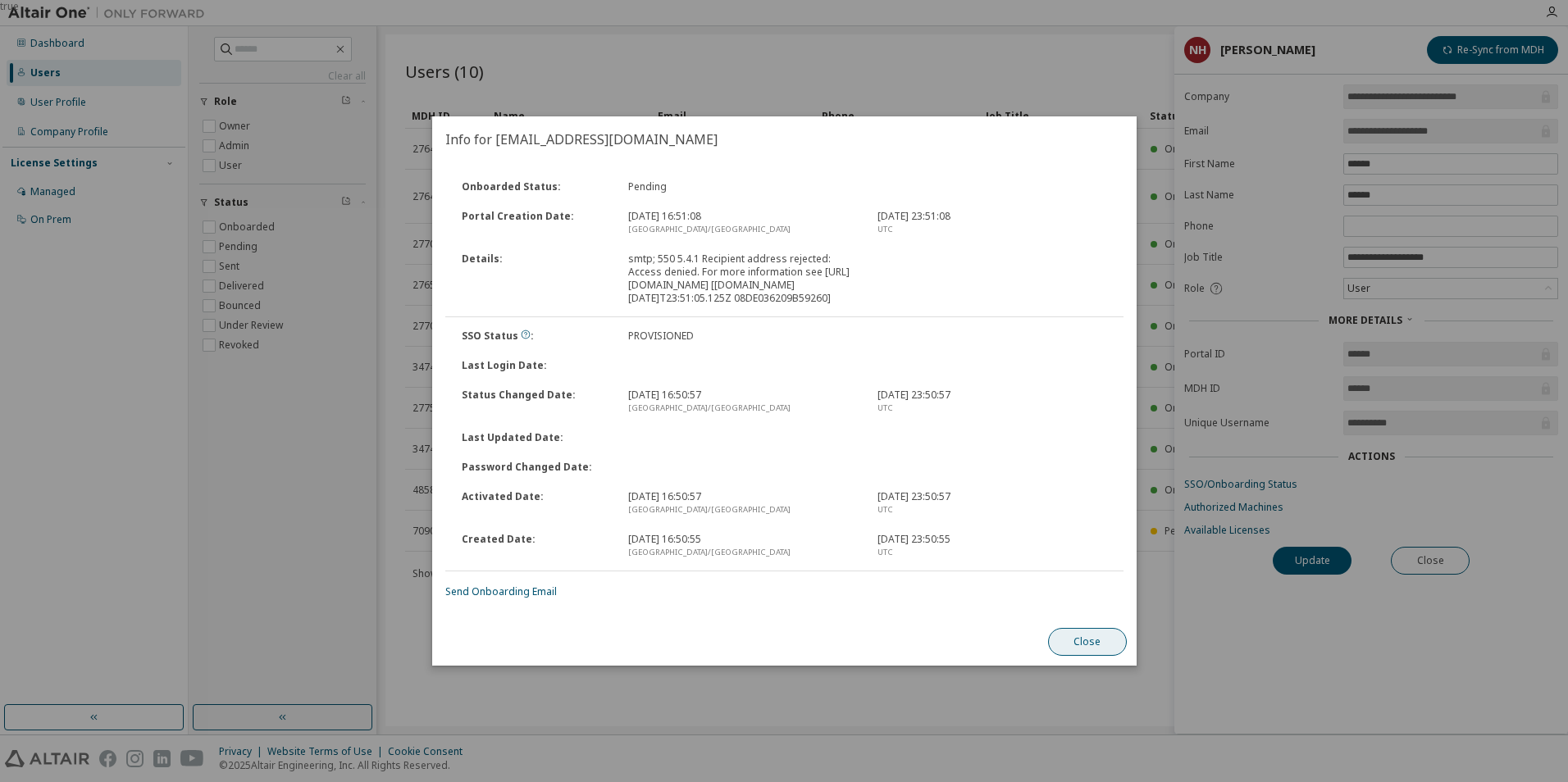
click at [1083, 654] on button "Close" at bounding box center [1087, 642] width 79 height 27
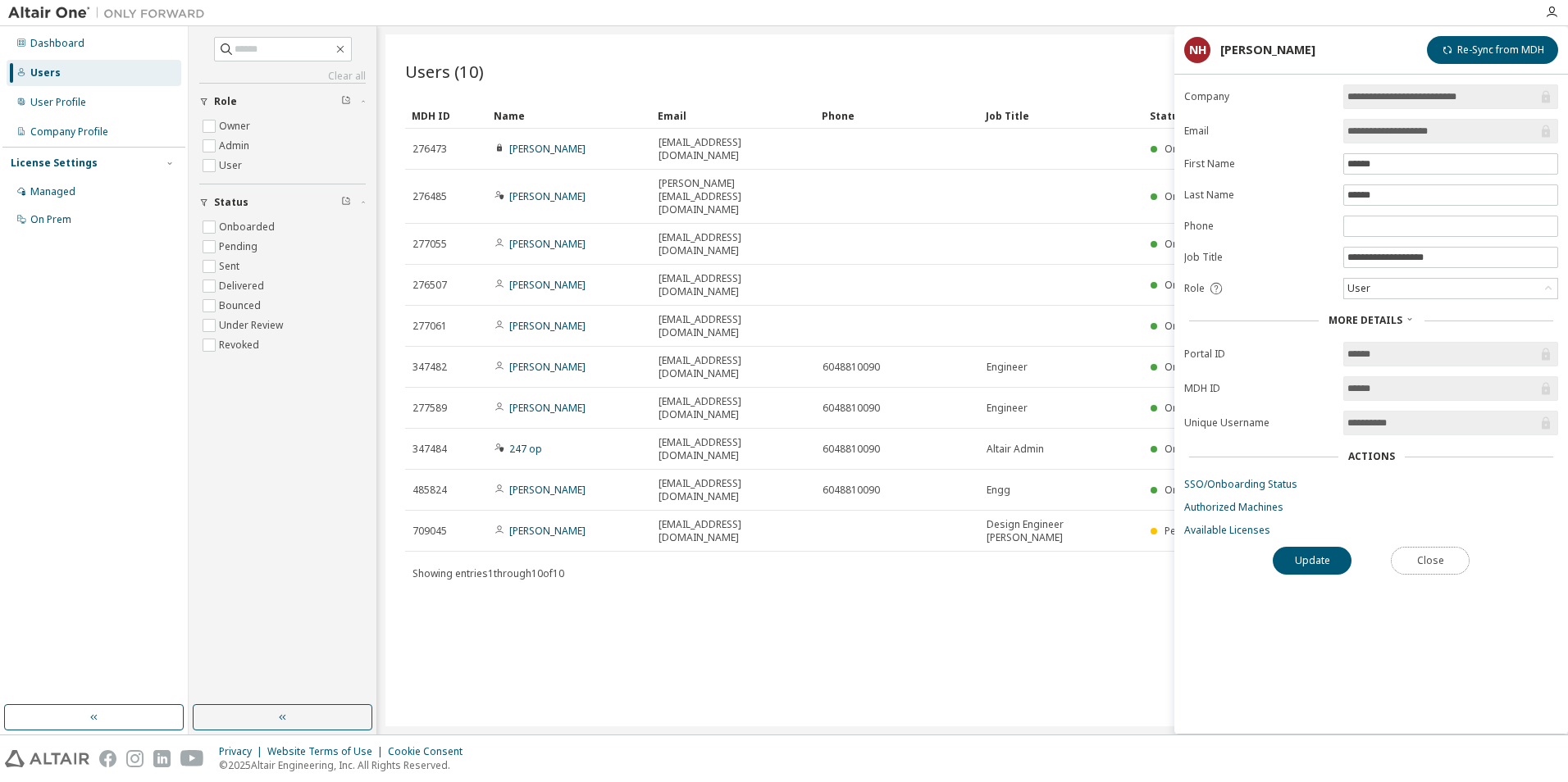
drag, startPoint x: 1416, startPoint y: 568, endPoint x: 1425, endPoint y: 494, distance: 74.5
click at [1425, 494] on div "**********" at bounding box center [1371, 409] width 394 height 650
click at [1237, 528] on link "Available Licenses" at bounding box center [1371, 530] width 374 height 13
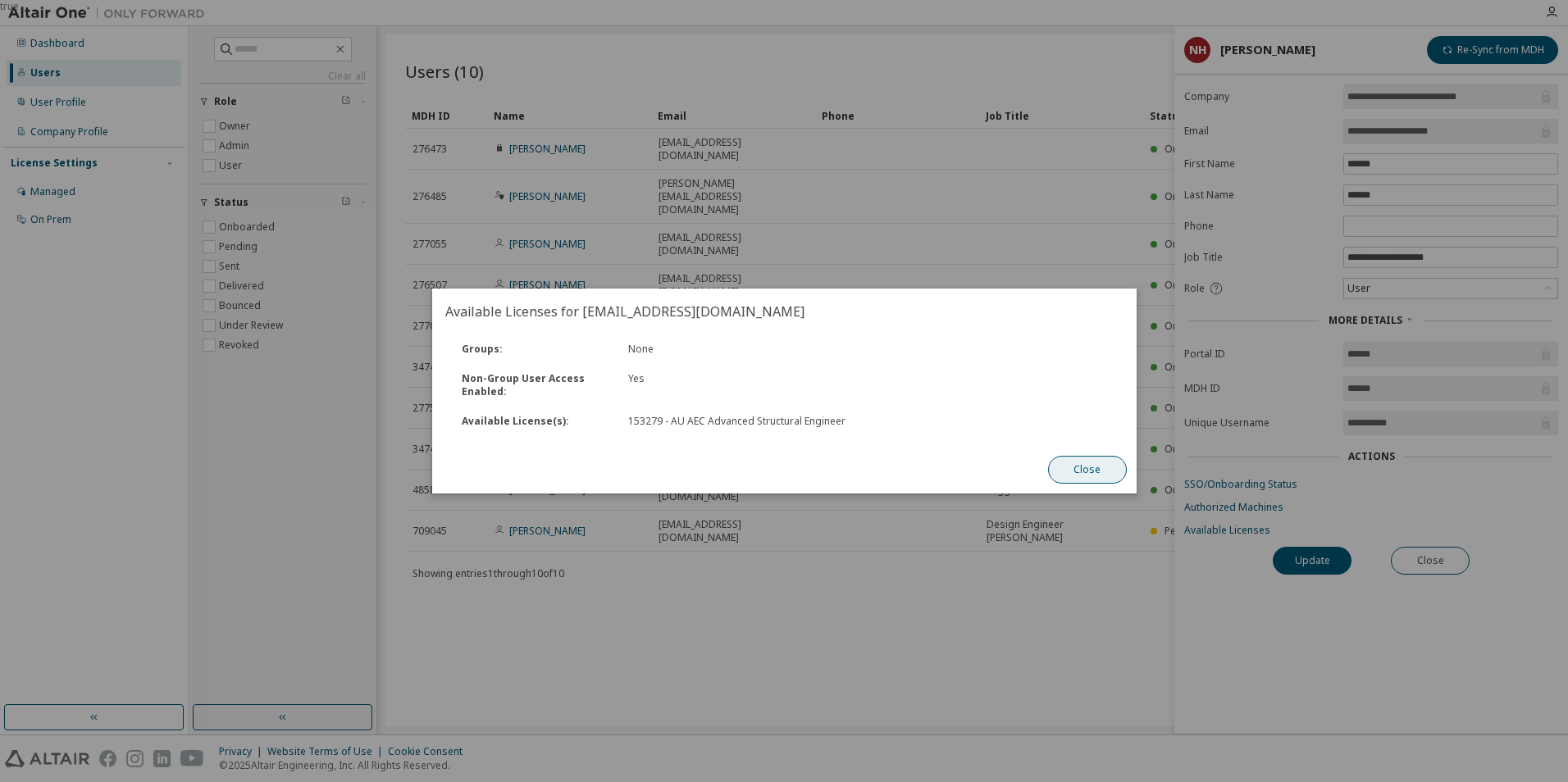
click at [1081, 467] on button "Close" at bounding box center [1087, 470] width 79 height 27
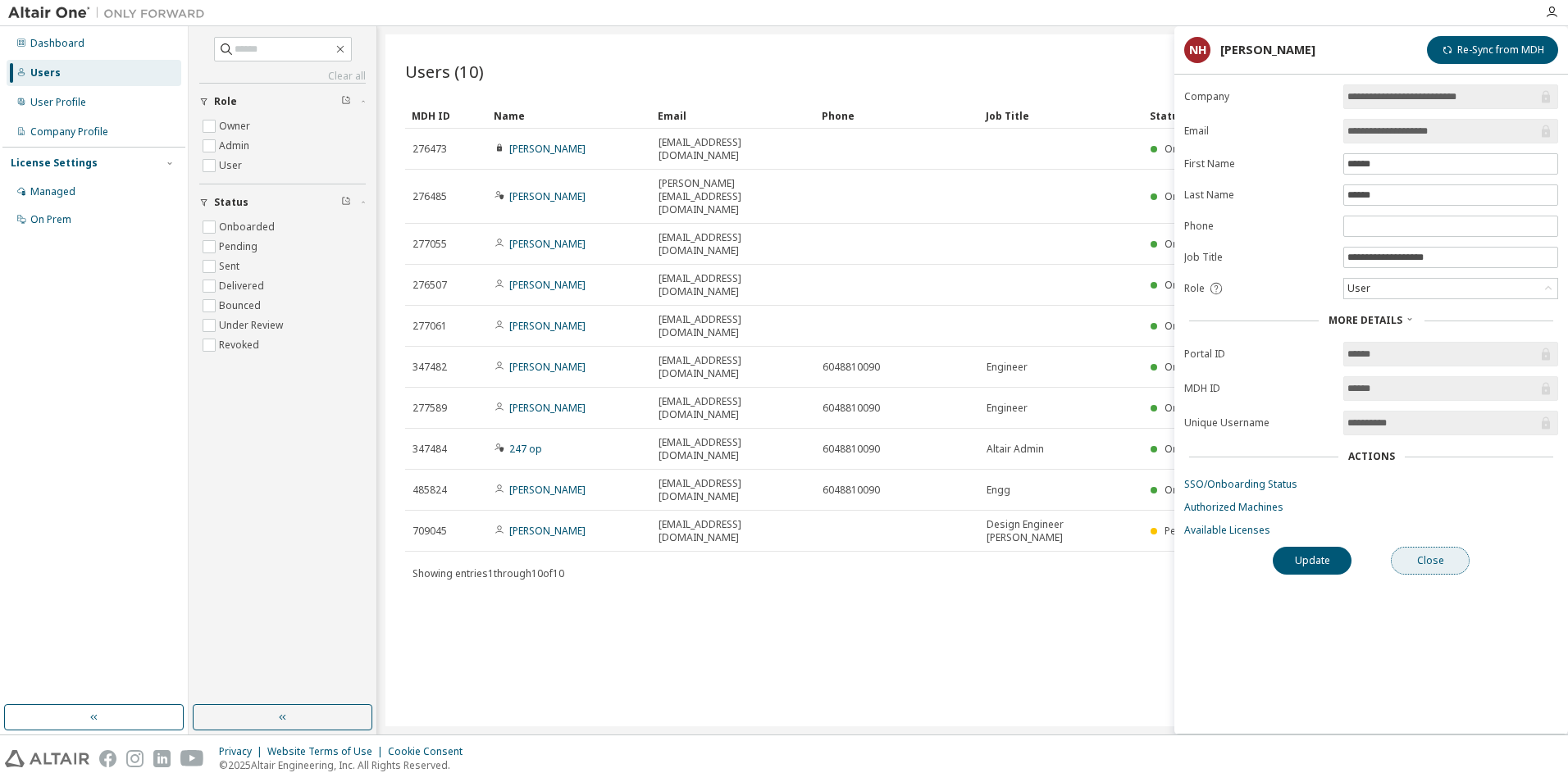
click at [1413, 556] on button "Close" at bounding box center [1430, 560] width 79 height 27
